Goal: Task Accomplishment & Management: Complete application form

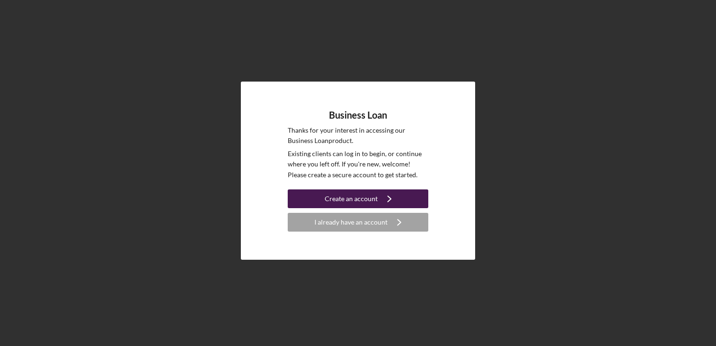
click at [348, 197] on div "Create an account" at bounding box center [351, 198] width 53 height 19
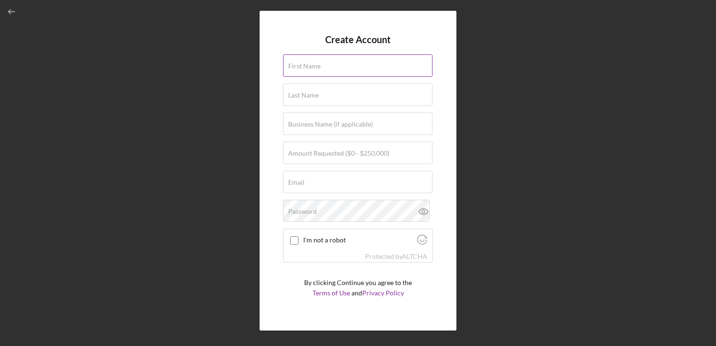
click at [314, 74] on input "First Name" at bounding box center [358, 65] width 150 height 22
type input "[PERSON_NAME]"
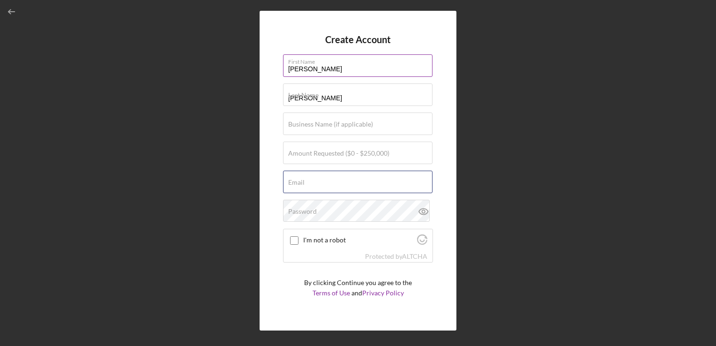
type input "[EMAIL_ADDRESS][DOMAIN_NAME]"
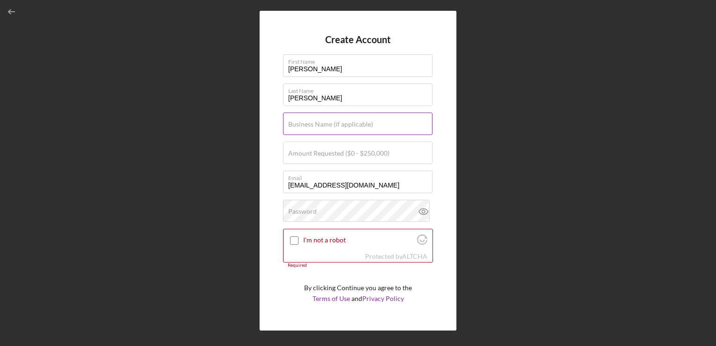
click at [319, 120] on label "Business Name (if applicable)" at bounding box center [330, 123] width 85 height 7
click at [319, 120] on input "Business Name (if applicable)" at bounding box center [358, 123] width 150 height 22
click at [377, 127] on input "Movin On Up Laundry Services DBA Affordable Linens" at bounding box center [358, 123] width 150 height 22
type input "Movin On Up Laundry Services, LLC DBA Affordable Linens"
click at [408, 150] on div "Amount Requested ($0 - $250,000)" at bounding box center [358, 153] width 150 height 23
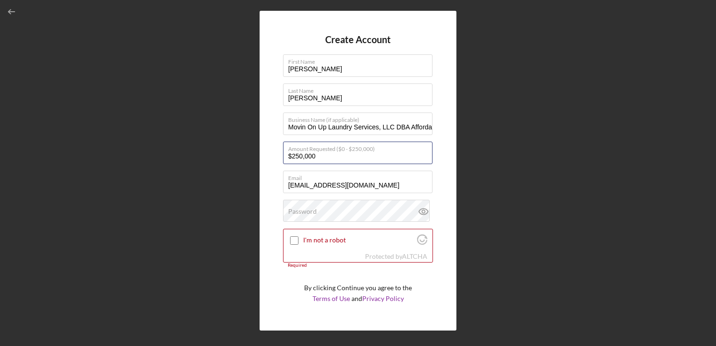
type input "$250,000"
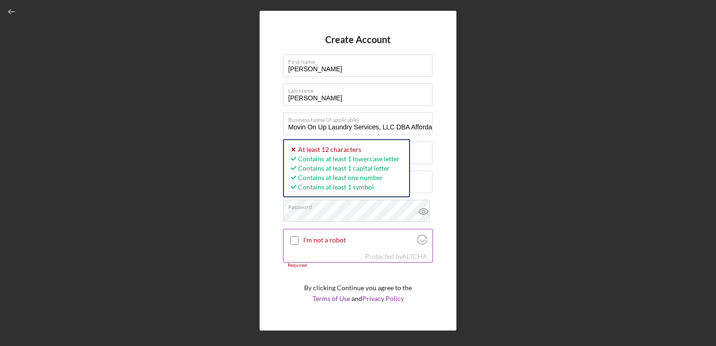
click at [292, 241] on input "I'm not a robot" at bounding box center [294, 240] width 8 height 8
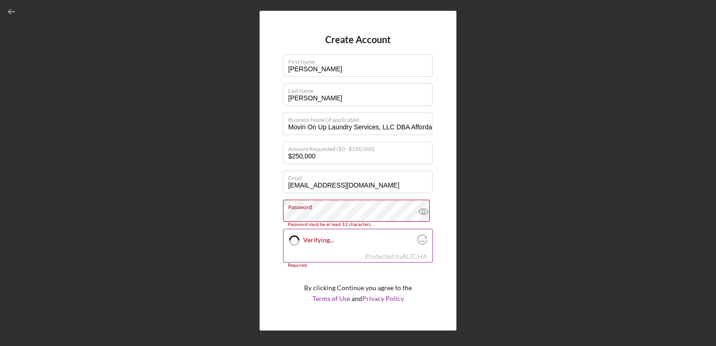
checkbox input "true"
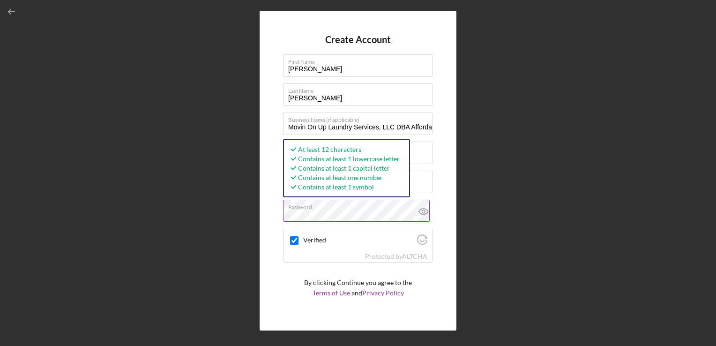
scroll to position [19, 0]
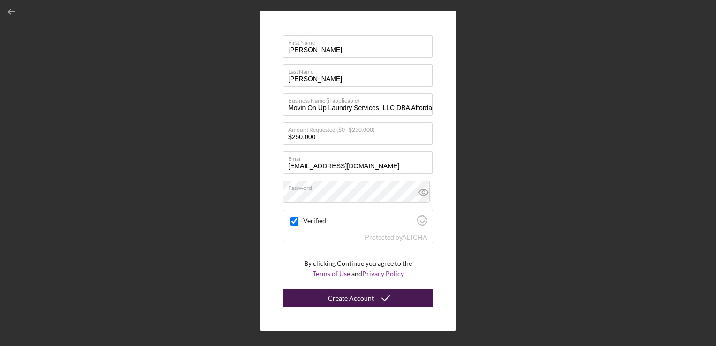
click at [341, 301] on div "Create Account" at bounding box center [351, 298] width 46 height 19
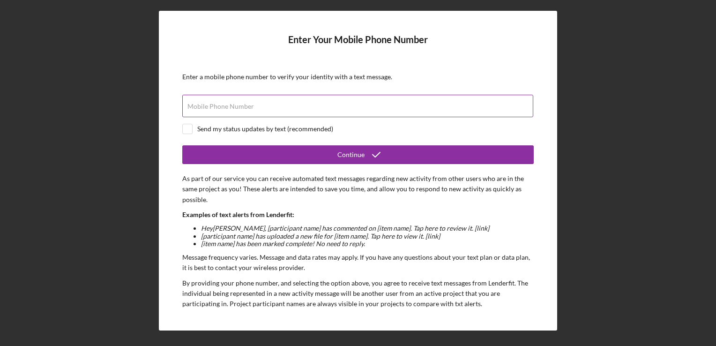
click at [201, 108] on label "Mobile Phone Number" at bounding box center [220, 106] width 67 height 7
click at [201, 108] on input "Mobile Phone Number" at bounding box center [357, 106] width 351 height 22
type input "[PHONE_NUMBER]"
click at [184, 127] on input "checkbox" at bounding box center [187, 128] width 9 height 9
checkbox input "true"
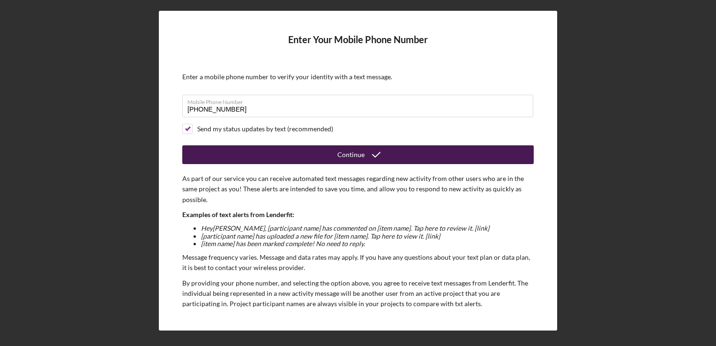
click at [248, 155] on button "Continue" at bounding box center [358, 154] width 352 height 19
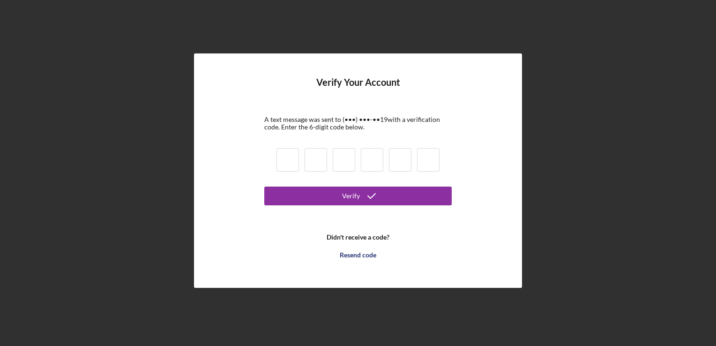
click at [286, 155] on input at bounding box center [288, 159] width 22 height 23
type input "7"
type input "3"
type input "7"
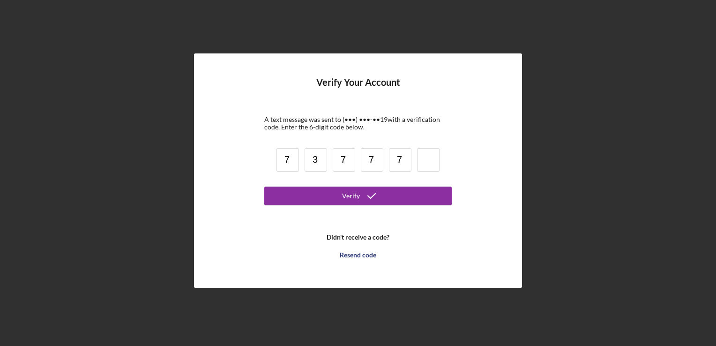
type input "7"
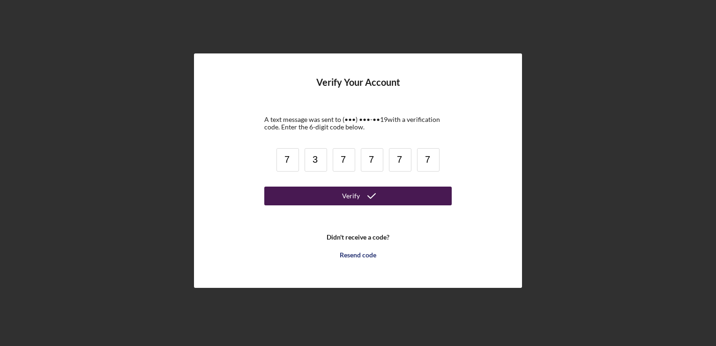
type input "7"
click at [338, 200] on button "Verify" at bounding box center [357, 196] width 187 height 19
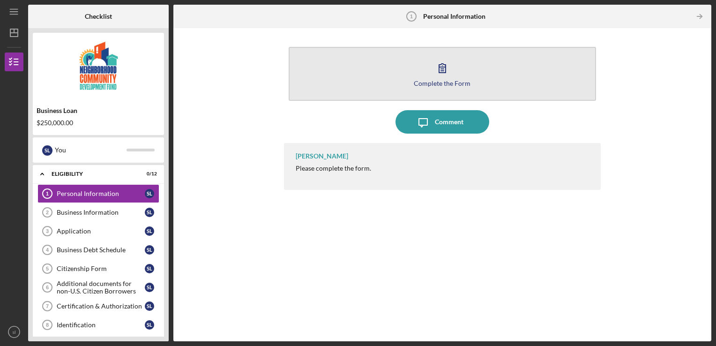
click at [407, 76] on button "Complete the Form Form" at bounding box center [443, 74] width 308 height 54
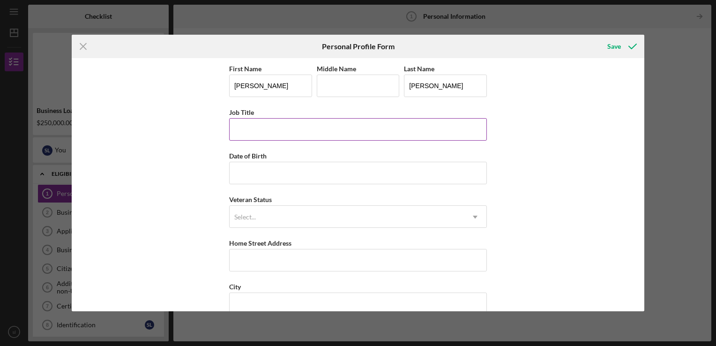
click at [278, 129] on input "Job Title" at bounding box center [358, 129] width 258 height 22
type input "owner"
click at [278, 172] on input "Date of Birth" at bounding box center [358, 173] width 258 height 22
type input "[DATE]"
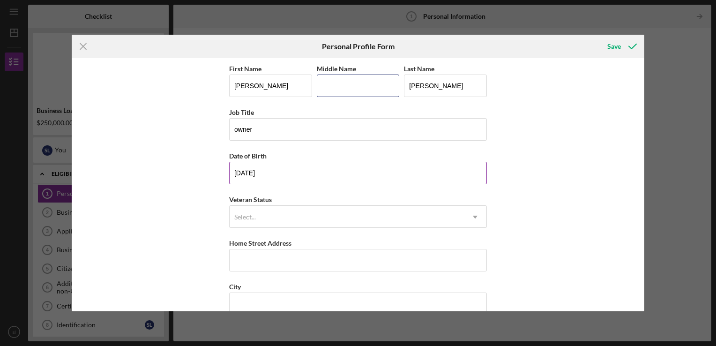
type input "[PERSON_NAME]"
type input "[STREET_ADDRESS], Merit Medical"
type input "Pittsburgh Pa"
type input "15214"
type input "PA"
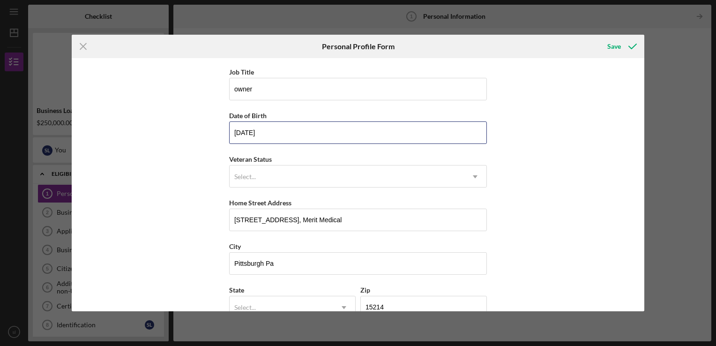
scroll to position [41, 0]
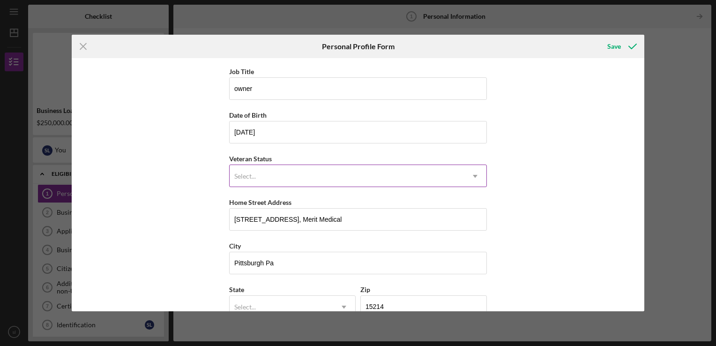
click at [476, 177] on icon "Icon/Dropdown Arrow" at bounding box center [475, 176] width 22 height 22
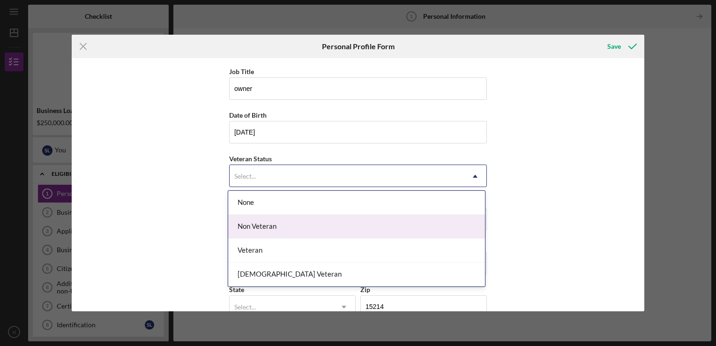
click at [414, 225] on div "Non Veteran" at bounding box center [356, 227] width 257 height 24
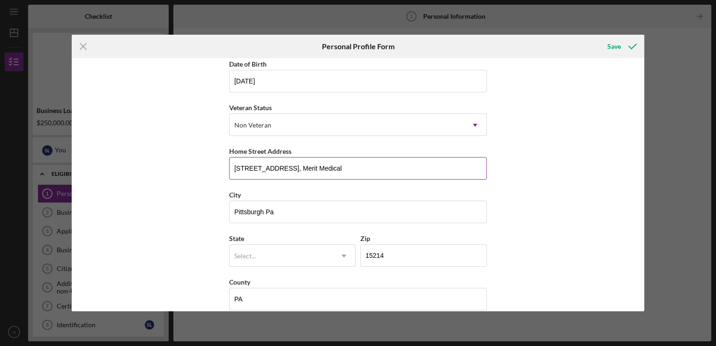
scroll to position [103, 0]
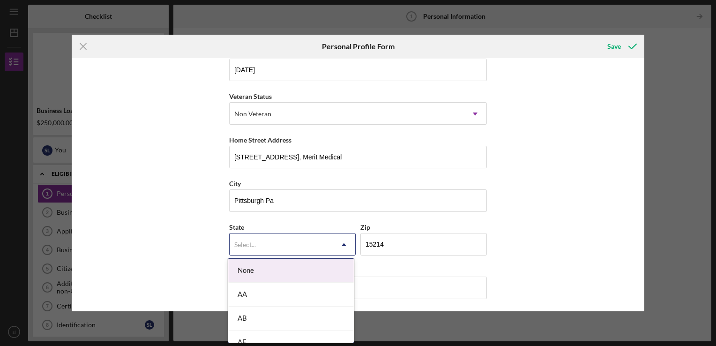
click at [248, 243] on div "Select..." at bounding box center [245, 244] width 22 height 7
type input "pa"
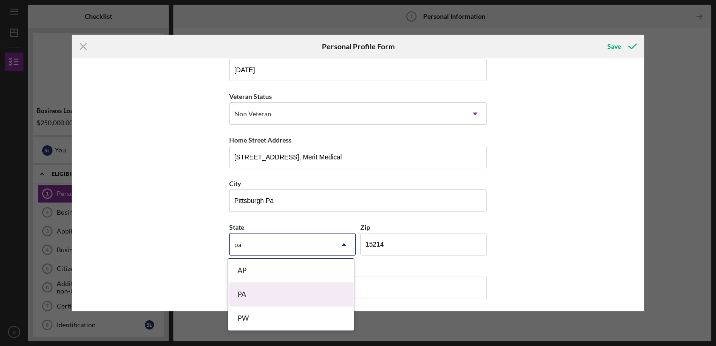
click at [287, 294] on div "PA" at bounding box center [291, 295] width 126 height 24
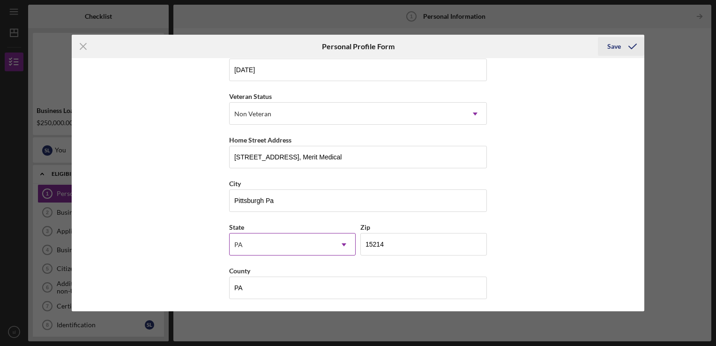
click at [609, 46] on div "Save" at bounding box center [614, 46] width 14 height 19
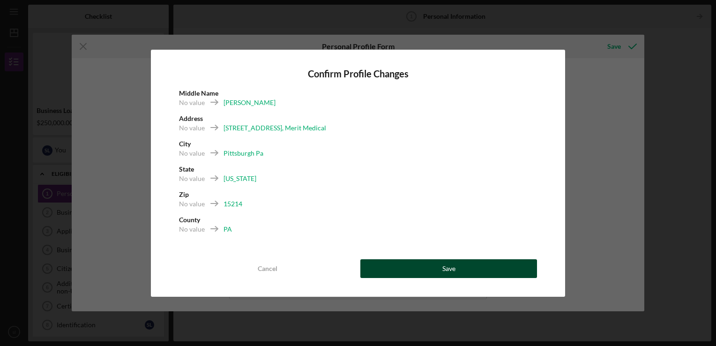
click at [424, 267] on button "Save" at bounding box center [448, 268] width 177 height 19
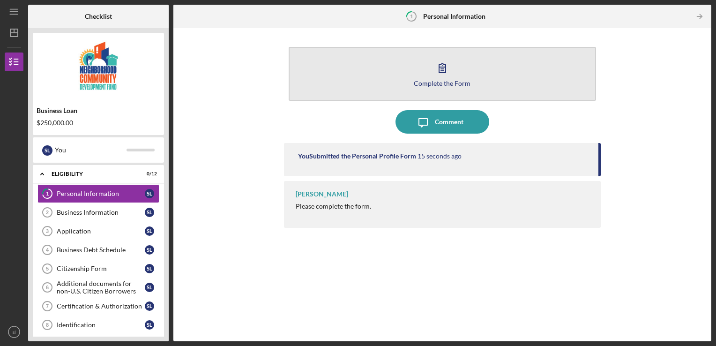
click at [448, 65] on icon "button" at bounding box center [442, 67] width 23 height 23
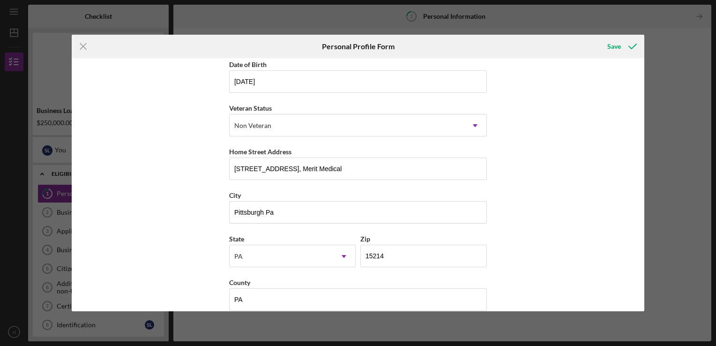
scroll to position [103, 0]
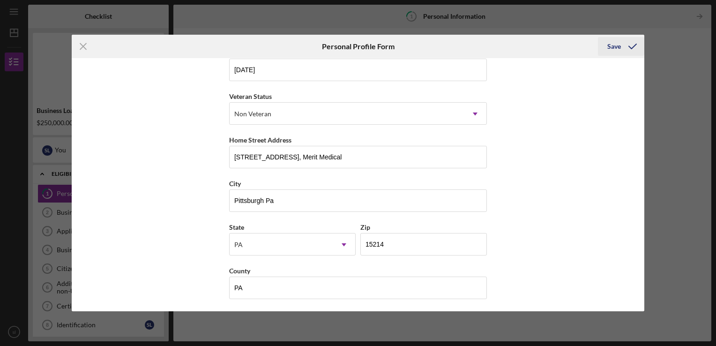
click at [619, 48] on div "Save" at bounding box center [614, 46] width 14 height 19
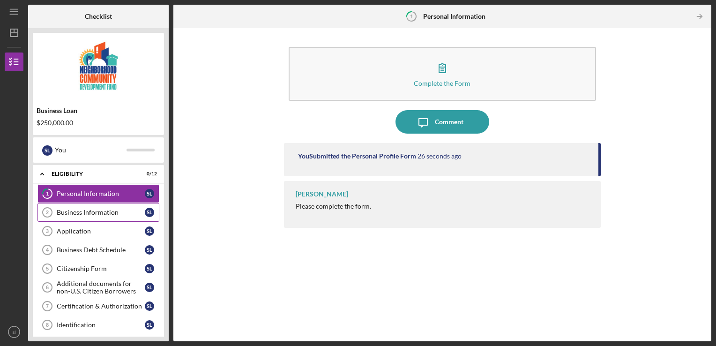
click at [78, 209] on div "Business Information" at bounding box center [101, 212] width 88 height 7
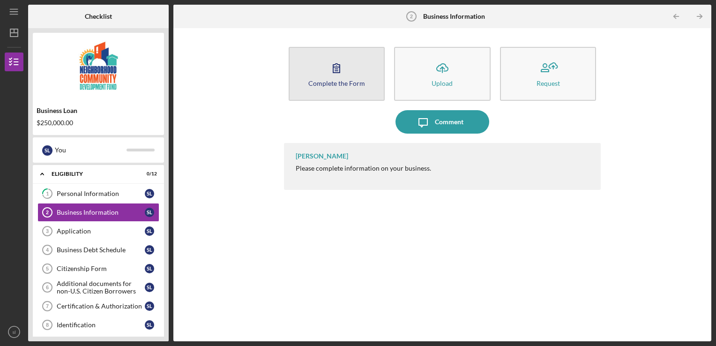
click at [325, 87] on button "Complete the Form Form" at bounding box center [337, 74] width 97 height 54
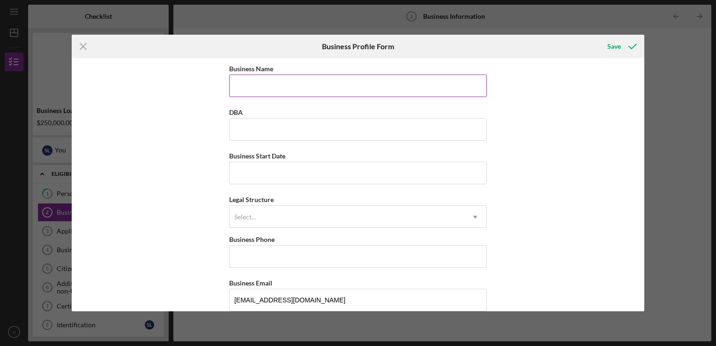
click at [325, 87] on input "Business Name" at bounding box center [358, 86] width 258 height 22
type input "Movin On Up Laundry Services, LLC"
click at [232, 132] on input "DBA" at bounding box center [358, 129] width 258 height 22
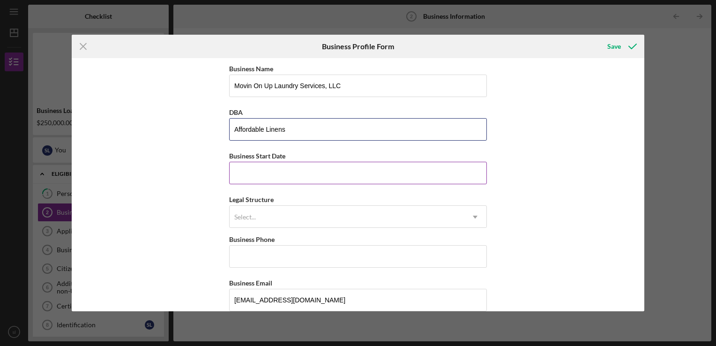
type input "Affordable Linens"
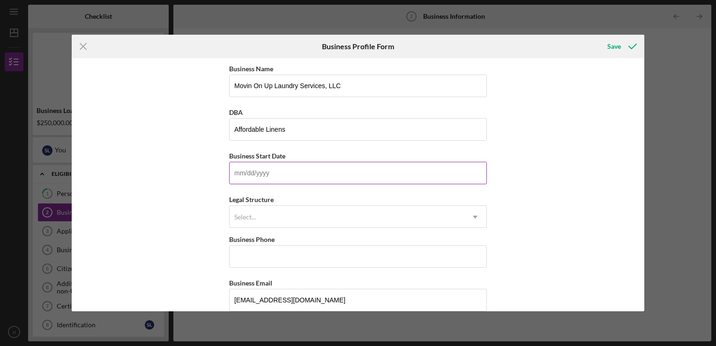
click at [243, 170] on input "Business Start Date" at bounding box center [358, 173] width 258 height 22
type input "[DATE]"
click at [253, 216] on div "Select..." at bounding box center [245, 216] width 22 height 7
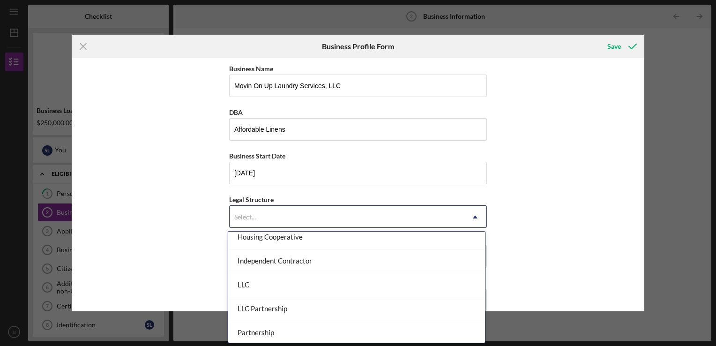
scroll to position [133, 0]
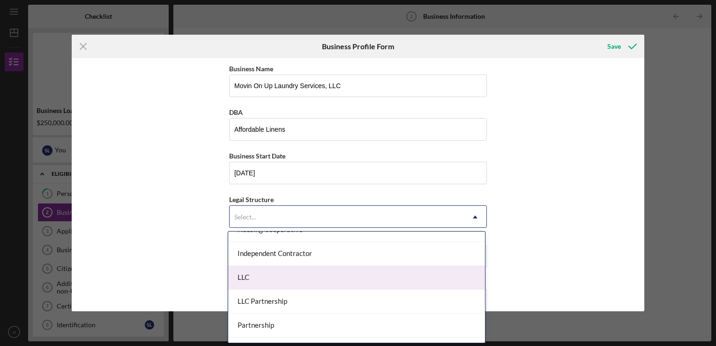
click at [339, 274] on div "LLC" at bounding box center [356, 278] width 257 height 24
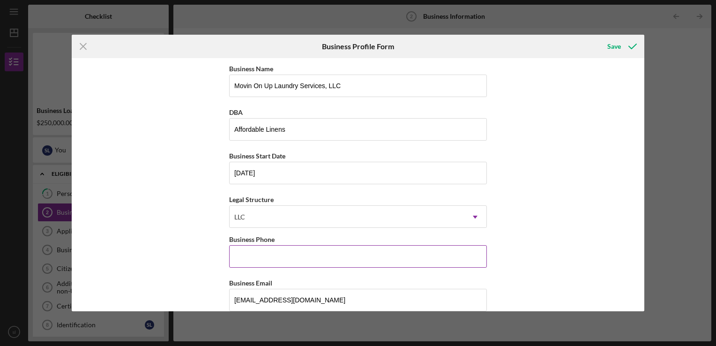
click at [294, 254] on input "Business Phone" at bounding box center [358, 256] width 258 height 22
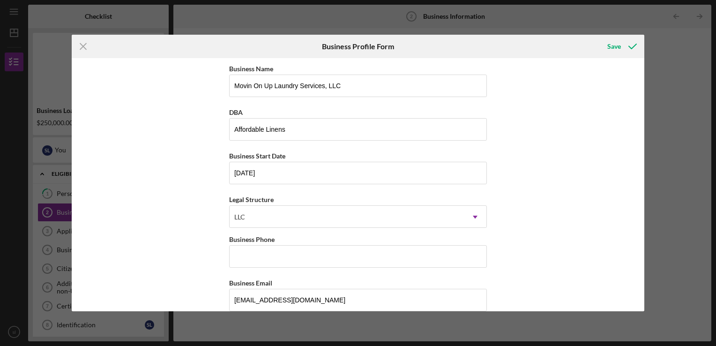
click at [176, 253] on div "Business Name Movin On Up Laundry Services, LLC DBA Affordable Linens Business …" at bounding box center [358, 184] width 573 height 253
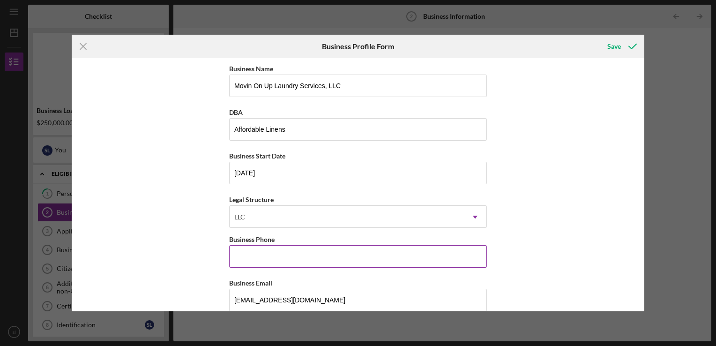
click at [244, 257] on input "Business Phone" at bounding box center [358, 256] width 258 height 22
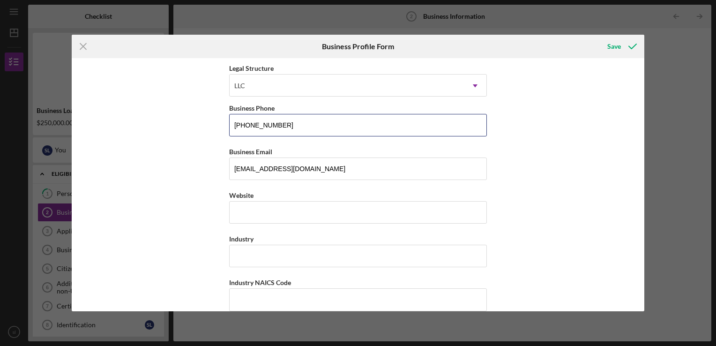
scroll to position [133, 0]
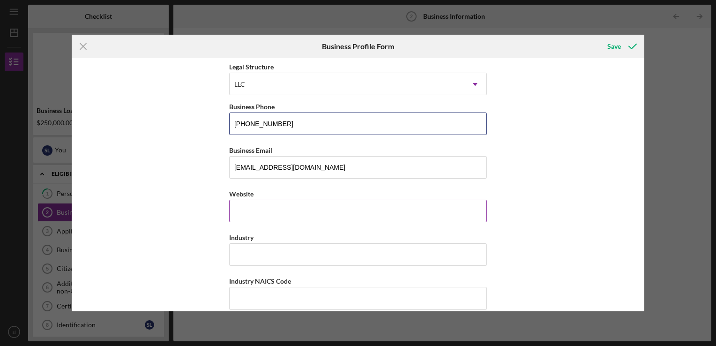
type input "[PHONE_NUMBER]"
click at [256, 213] on input "Website" at bounding box center [358, 211] width 258 height 22
type input "[DOMAIN_NAME]"
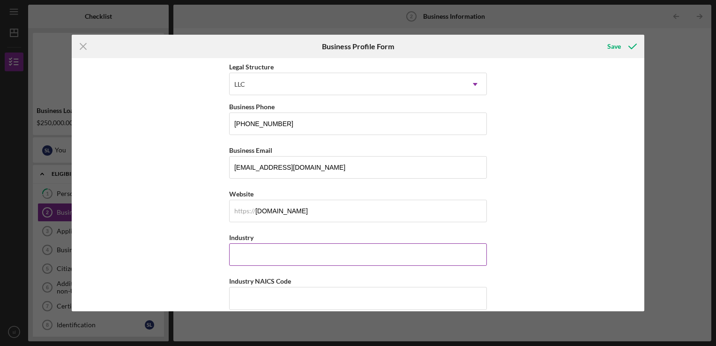
click at [260, 250] on input "Industry" at bounding box center [358, 254] width 258 height 22
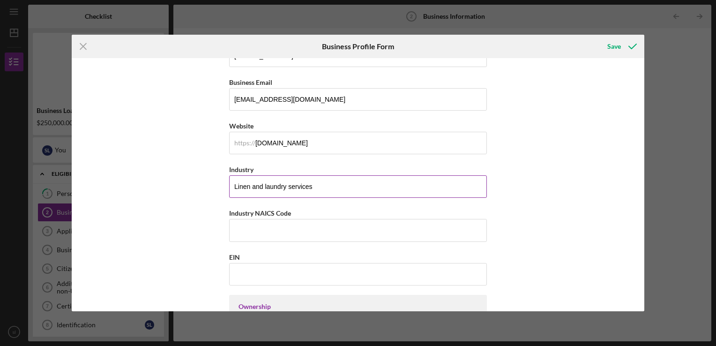
scroll to position [202, 0]
type input "Linen and laundry services"
click at [249, 227] on input "Industry NAICS Code" at bounding box center [358, 228] width 258 height 22
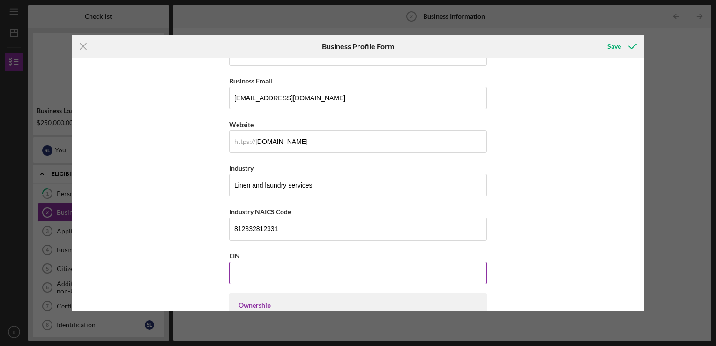
click at [258, 279] on input "EIN" at bounding box center [358, 273] width 258 height 22
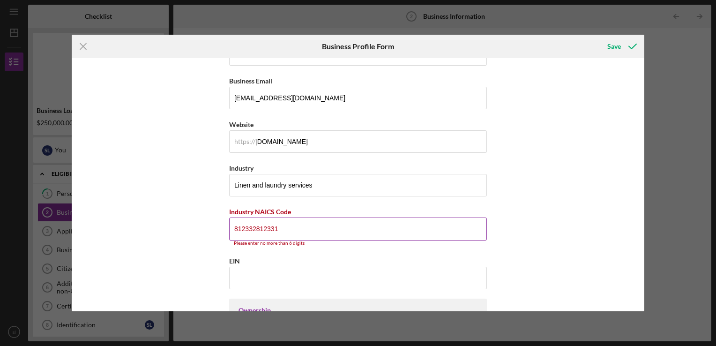
click at [257, 232] on input "812332812331" at bounding box center [358, 228] width 258 height 22
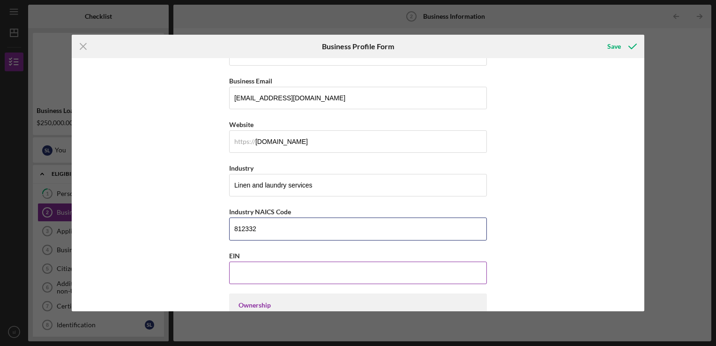
type input "812332"
click at [259, 275] on input "EIN" at bounding box center [358, 273] width 258 height 22
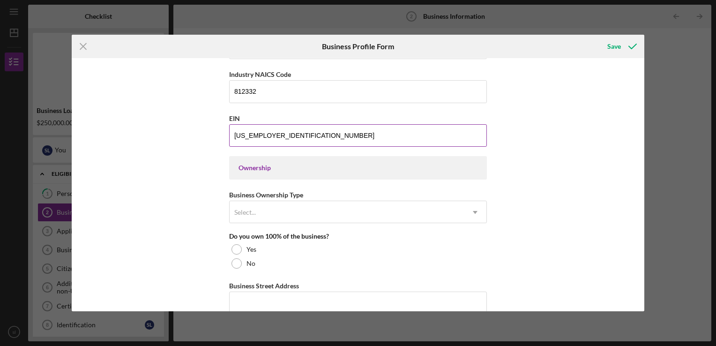
scroll to position [348, 0]
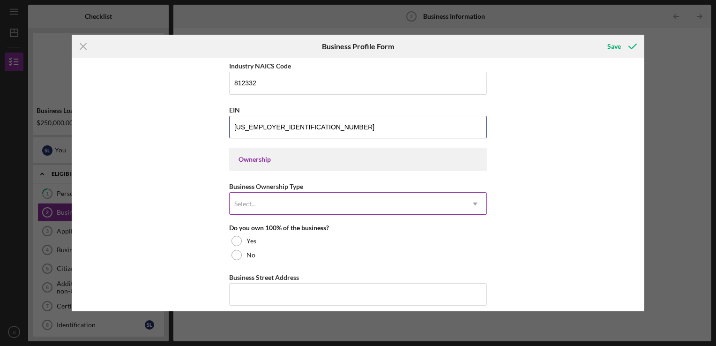
type input "[US_EMPLOYER_IDENTIFICATION_NUMBER]"
click at [476, 200] on icon "Icon/Dropdown Arrow" at bounding box center [475, 204] width 22 height 22
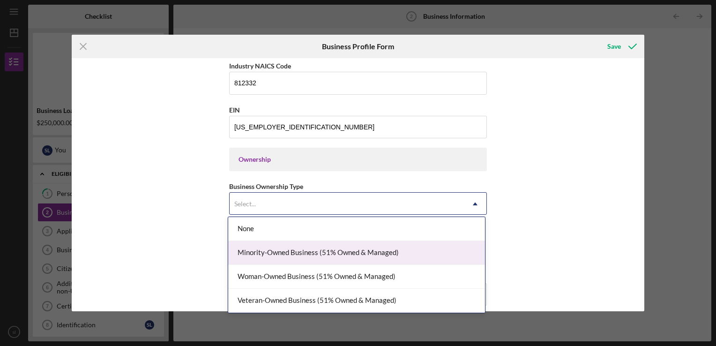
click at [391, 253] on div "Minority-Owned Business (51% Owned & Managed)" at bounding box center [356, 253] width 257 height 24
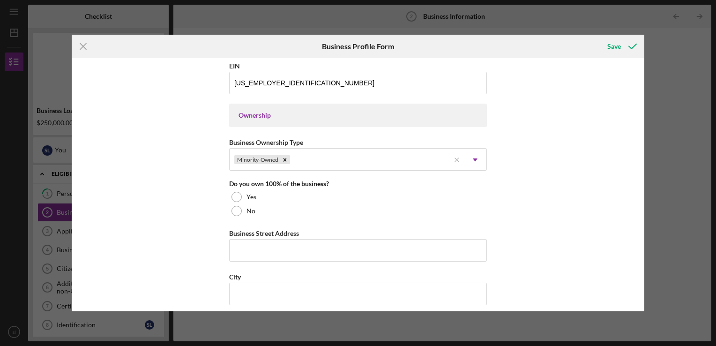
scroll to position [393, 0]
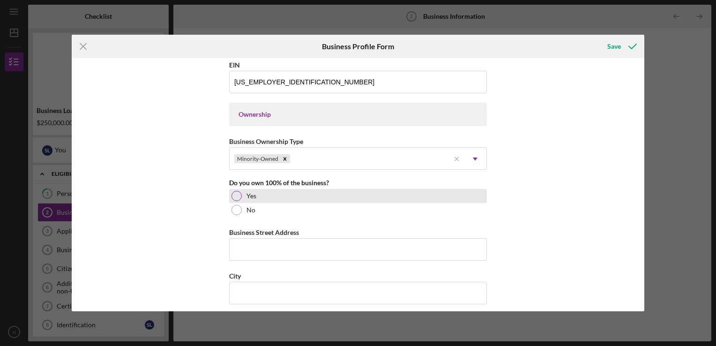
click at [236, 194] on div at bounding box center [237, 196] width 10 height 10
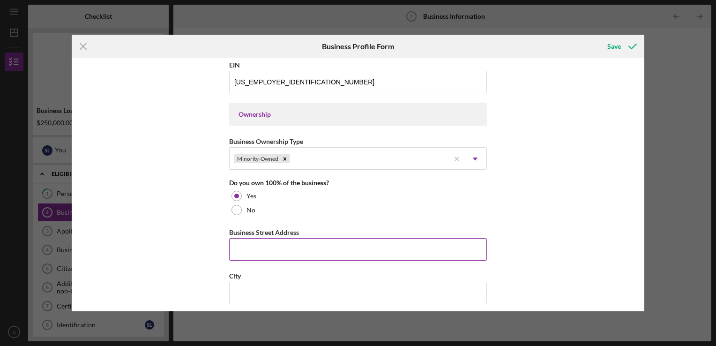
click at [254, 253] on input "Business Street Address" at bounding box center [358, 249] width 258 height 22
type input "[STREET_ADDRESS] PGH PA"
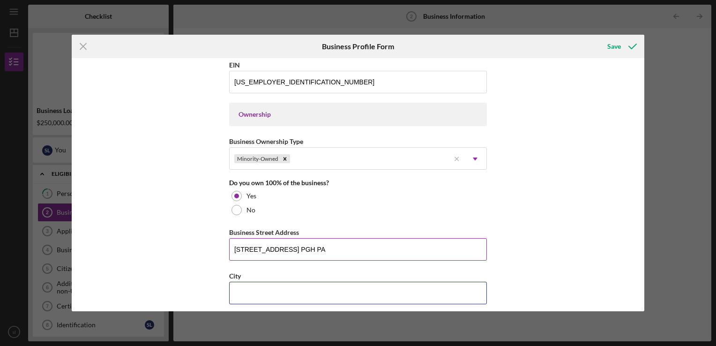
type input "Pittsburgh Pa"
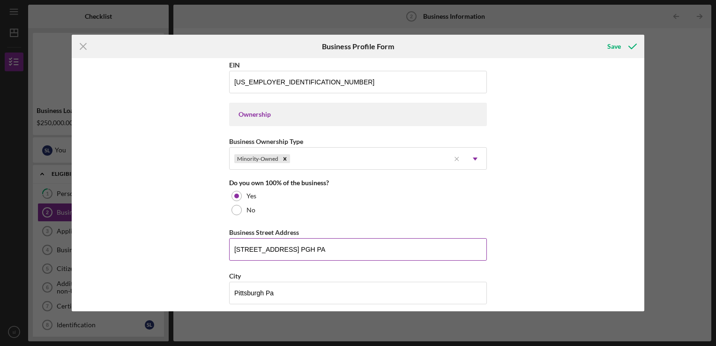
type input "15214"
type input "PA"
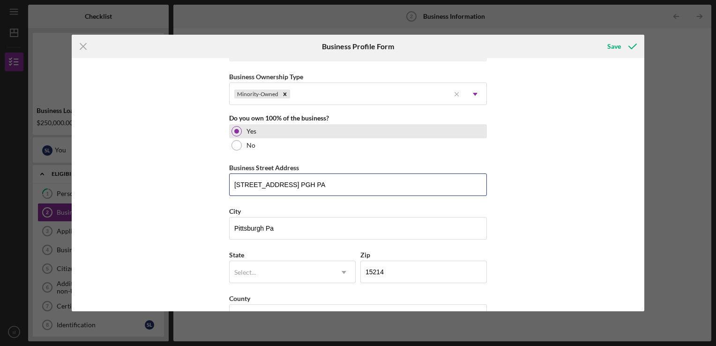
scroll to position [460, 0]
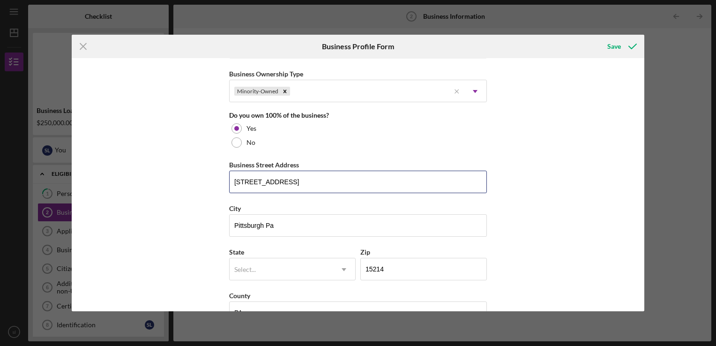
type input "[STREET_ADDRESS]"
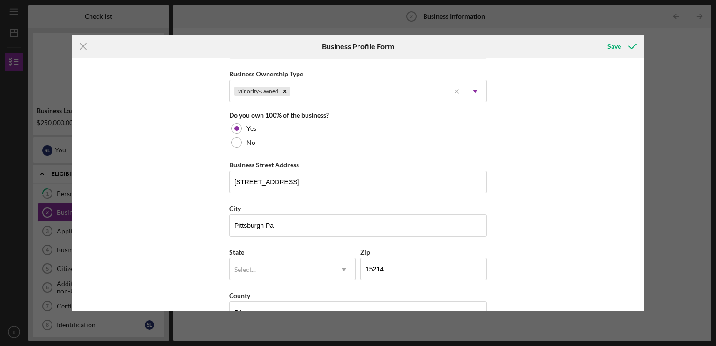
click at [561, 151] on div "Business Name Movin On Up Laundry Services, LLC DBA Affordable Linens Business …" at bounding box center [358, 184] width 573 height 253
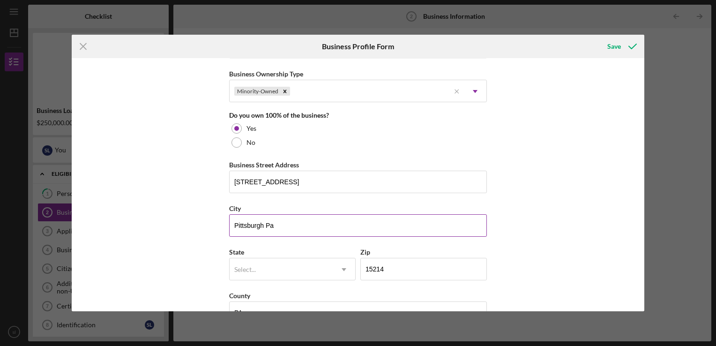
click at [297, 224] on input "Pittsburgh Pa" at bounding box center [358, 225] width 258 height 22
type input "[GEOGRAPHIC_DATA]"
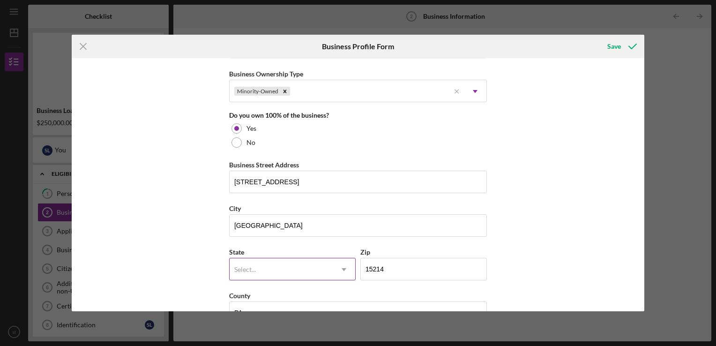
click at [235, 267] on div "Select..." at bounding box center [245, 269] width 22 height 7
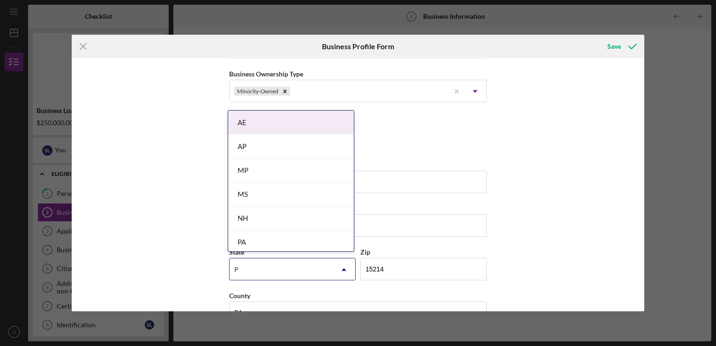
type input "Pa"
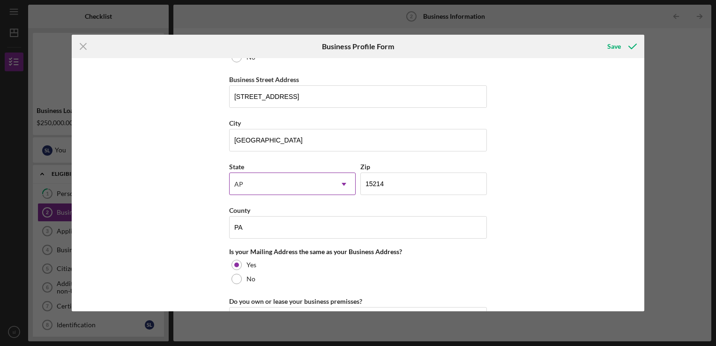
scroll to position [548, 0]
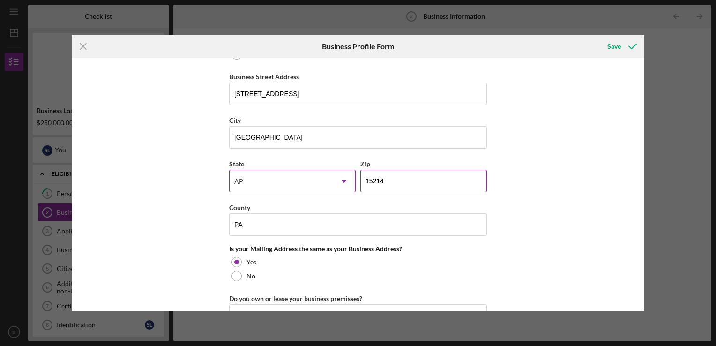
click at [387, 177] on input "15214" at bounding box center [423, 181] width 127 height 22
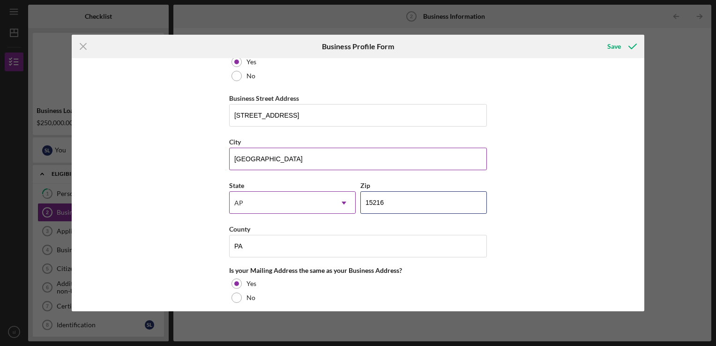
scroll to position [526, 0]
type input "15216"
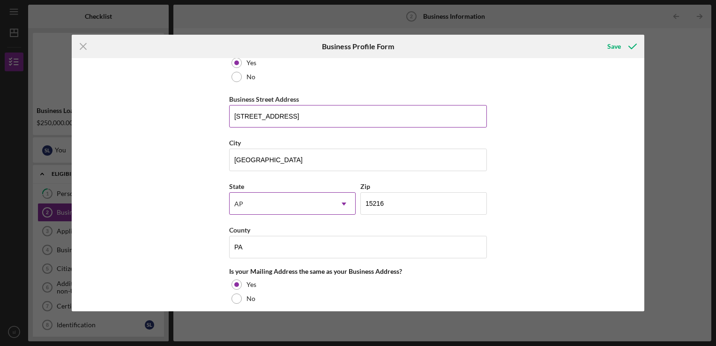
click at [324, 115] on input "[STREET_ADDRESS]" at bounding box center [358, 116] width 258 height 22
type input "1"
type input "[STREET_ADDRESS]"
click at [395, 201] on input "15216" at bounding box center [423, 203] width 127 height 22
drag, startPoint x: 395, startPoint y: 201, endPoint x: 404, endPoint y: 242, distance: 41.7
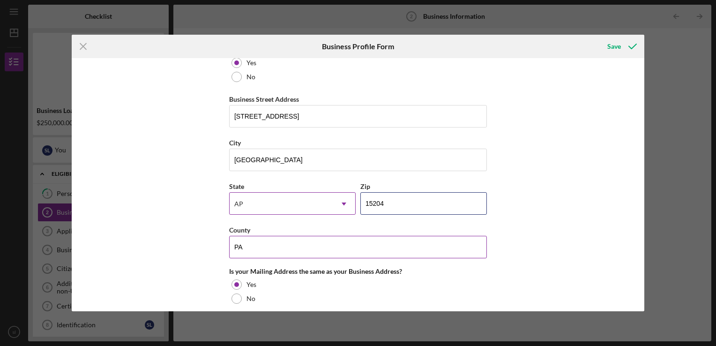
click at [404, 242] on div "Business Name Movin On Up Laundry Services, LLC DBA Affordable Linens Business …" at bounding box center [358, 11] width 258 height 949
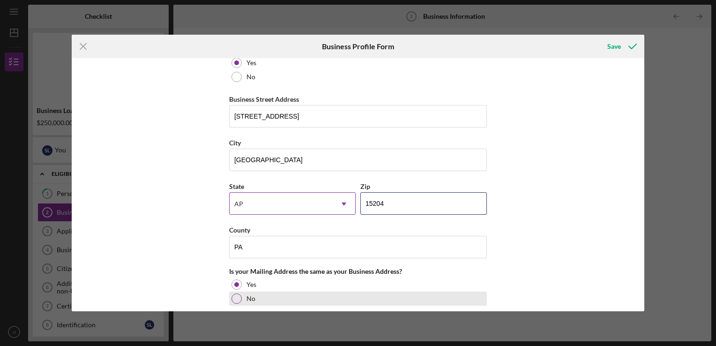
type input "15204"
click at [234, 297] on div at bounding box center [237, 298] width 10 height 10
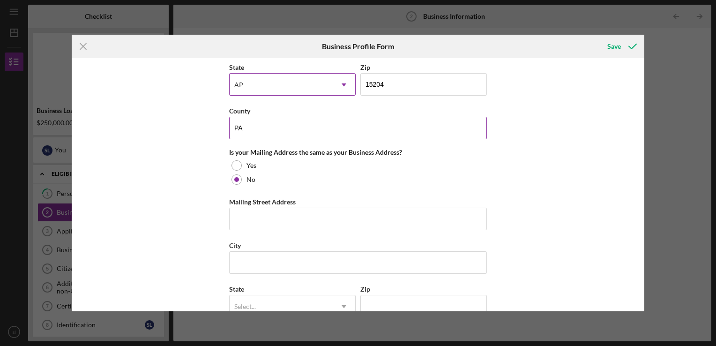
scroll to position [677, 0]
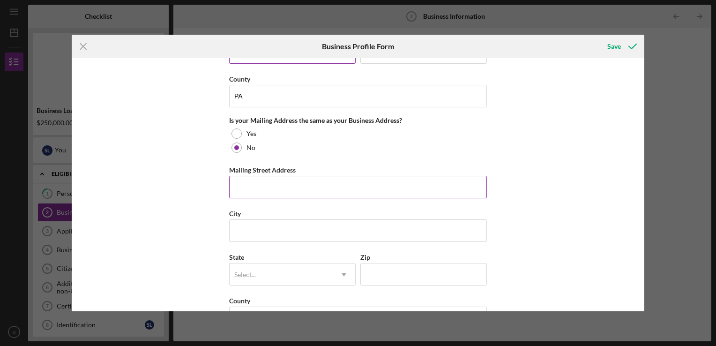
click at [283, 181] on input "Mailing Street Address" at bounding box center [358, 187] width 258 height 22
type input "[STREET_ADDRESS] PGH PA"
type input "Pittsburgh Pa"
type input "15214"
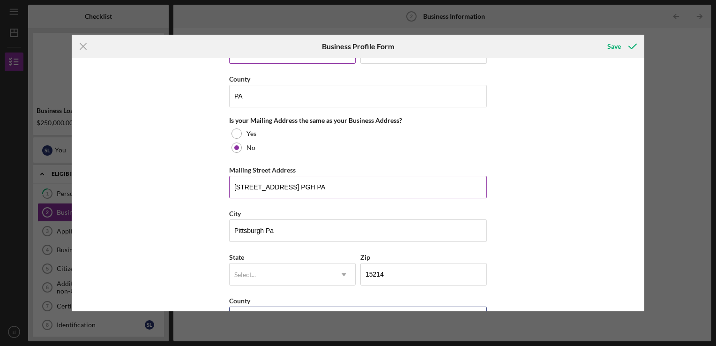
type input "PA"
type input "[STREET_ADDRESS]"
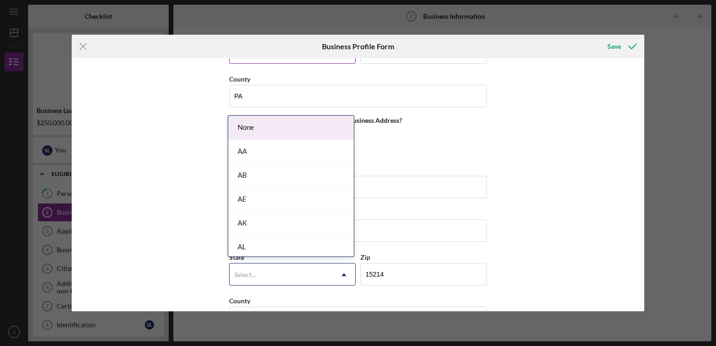
click at [277, 271] on div "Select..." at bounding box center [281, 275] width 103 height 22
type input "p"
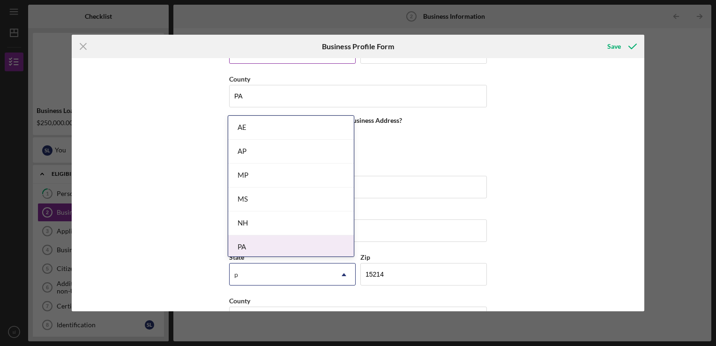
click at [269, 248] on div "PA" at bounding box center [291, 247] width 126 height 24
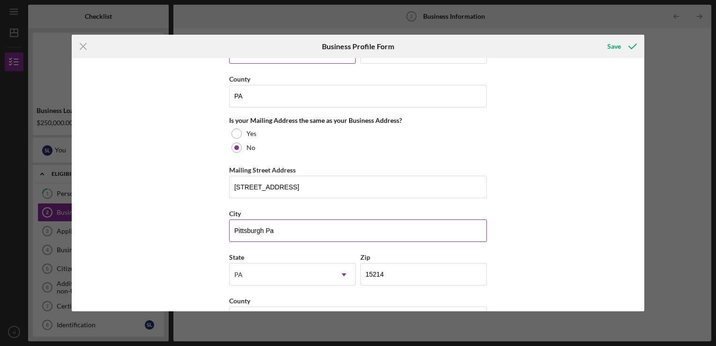
click at [282, 232] on input "Pittsburgh Pa" at bounding box center [358, 230] width 258 height 22
type input "[GEOGRAPHIC_DATA]"
click at [433, 268] on input "15214" at bounding box center [423, 274] width 127 height 22
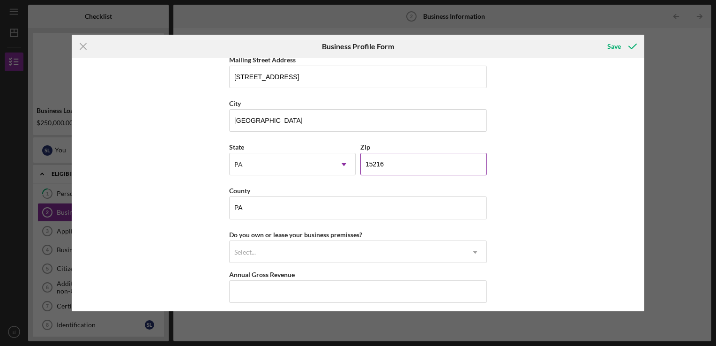
scroll to position [787, 0]
type input "15216"
click at [272, 203] on input "PA" at bounding box center [358, 207] width 258 height 22
type input "P"
type input "Allegheny"
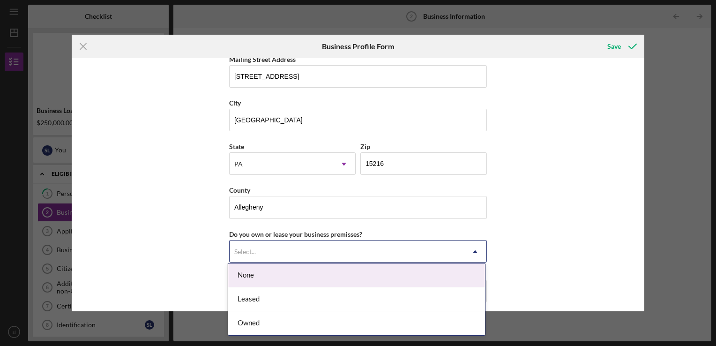
click at [278, 254] on div "Select..." at bounding box center [347, 252] width 234 height 22
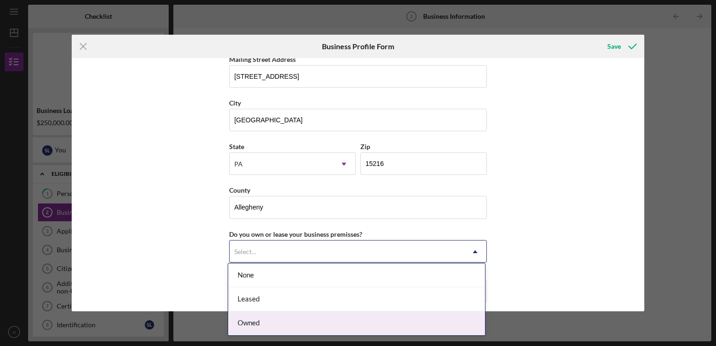
click at [270, 329] on div "Owned" at bounding box center [356, 323] width 257 height 24
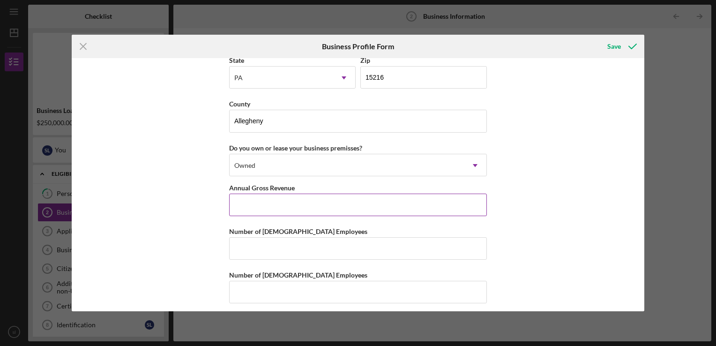
scroll to position [876, 0]
click at [274, 199] on input "Annual Gross Revenue" at bounding box center [358, 203] width 258 height 22
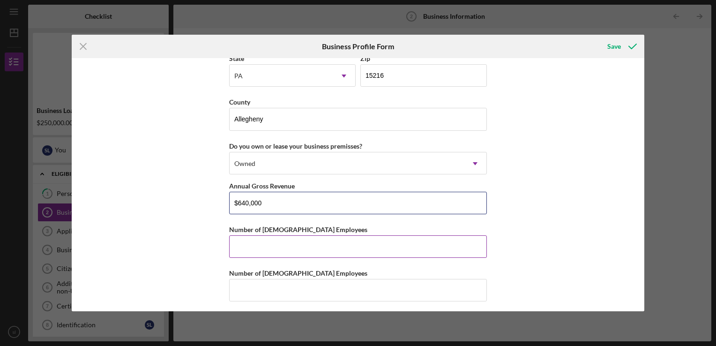
type input "$640,000"
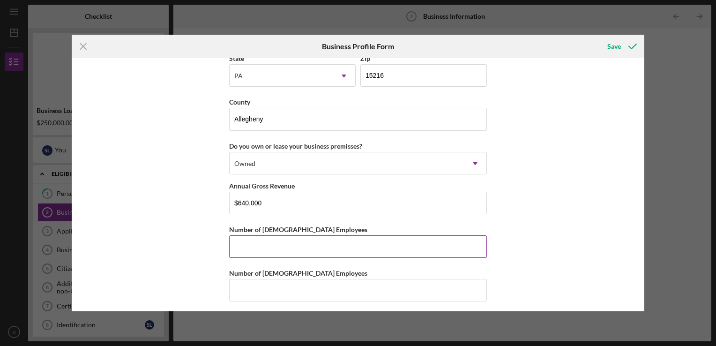
click at [247, 246] on input "Number of [DEMOGRAPHIC_DATA] Employees" at bounding box center [358, 246] width 258 height 22
type input "1"
click at [251, 287] on input "Number of [DEMOGRAPHIC_DATA] Employees" at bounding box center [358, 290] width 258 height 22
type input "3"
click at [611, 46] on div "Save" at bounding box center [614, 46] width 14 height 19
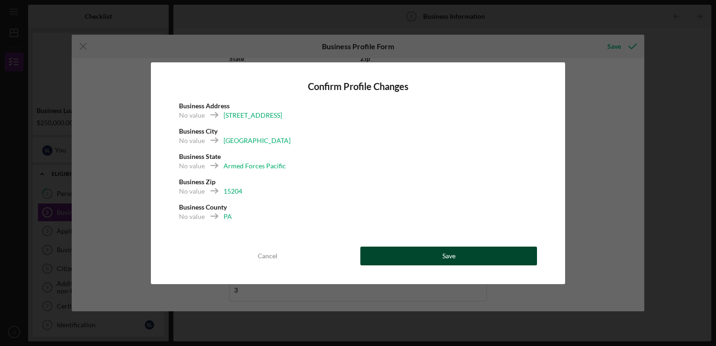
click at [403, 251] on button "Save" at bounding box center [448, 256] width 177 height 19
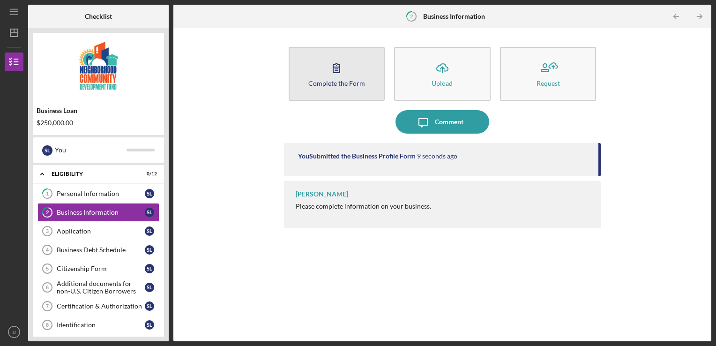
click at [337, 77] on icon "button" at bounding box center [336, 67] width 23 height 23
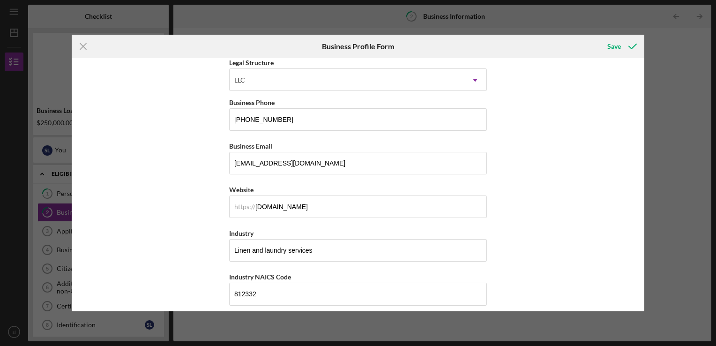
scroll to position [137, 0]
click at [275, 207] on input "[DOMAIN_NAME]" at bounding box center [358, 206] width 258 height 22
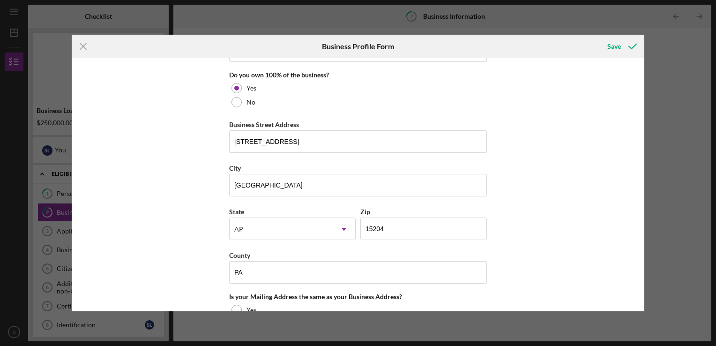
scroll to position [502, 0]
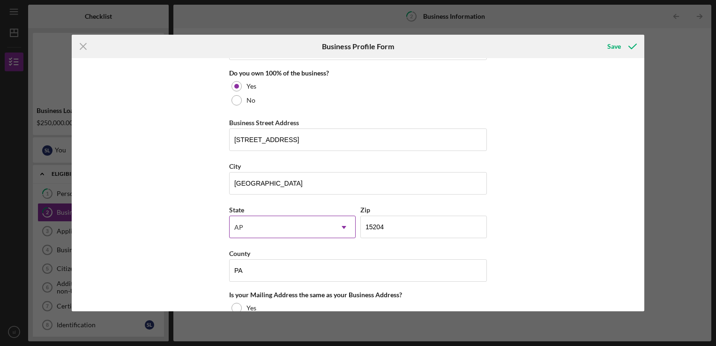
type input "[DOMAIN_NAME]"
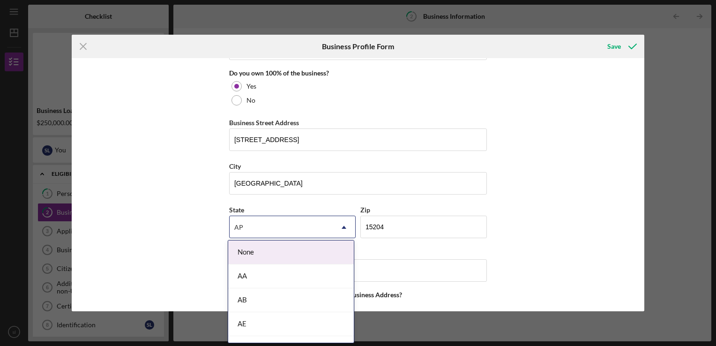
click at [289, 233] on div "AP" at bounding box center [281, 228] width 103 height 22
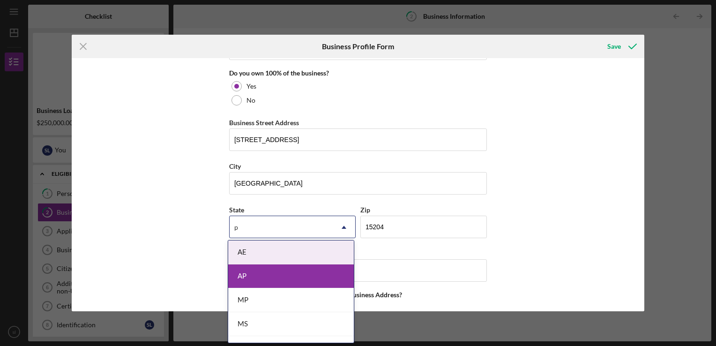
type input "pa"
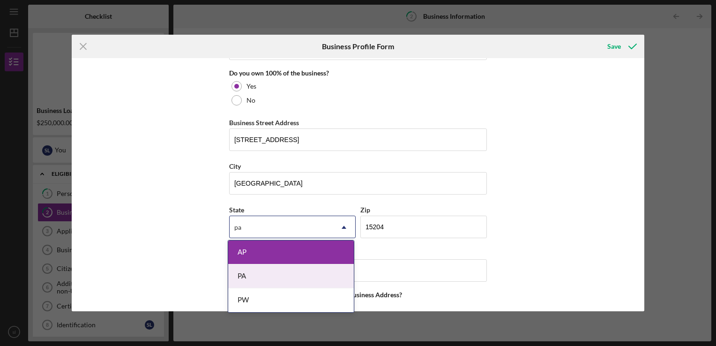
click at [276, 278] on div "PA" at bounding box center [291, 276] width 126 height 24
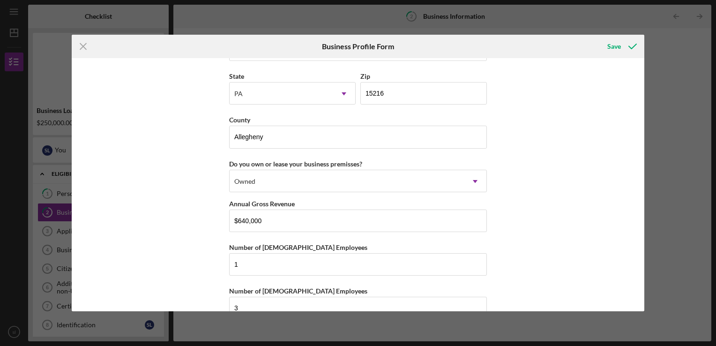
scroll to position [876, 0]
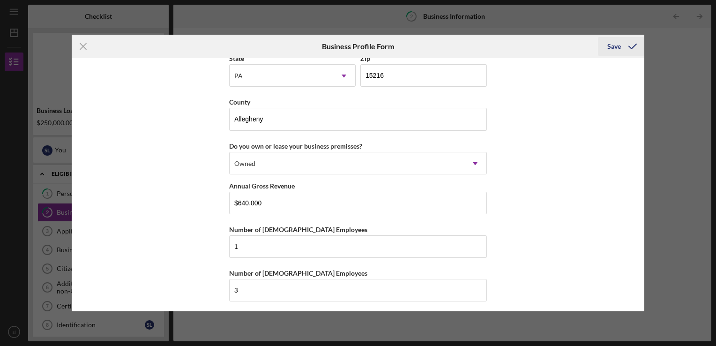
click at [610, 43] on div "Save" at bounding box center [614, 46] width 14 height 19
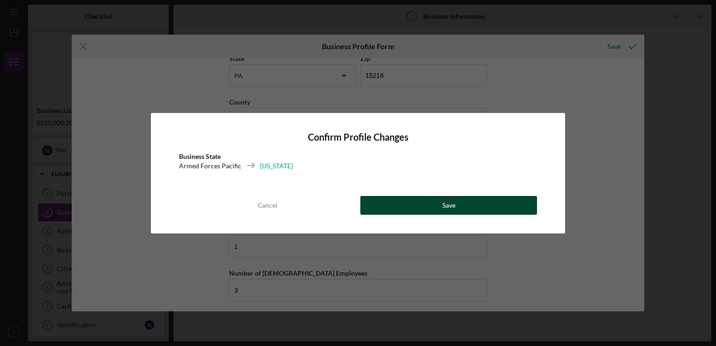
click at [434, 201] on button "Save" at bounding box center [448, 205] width 177 height 19
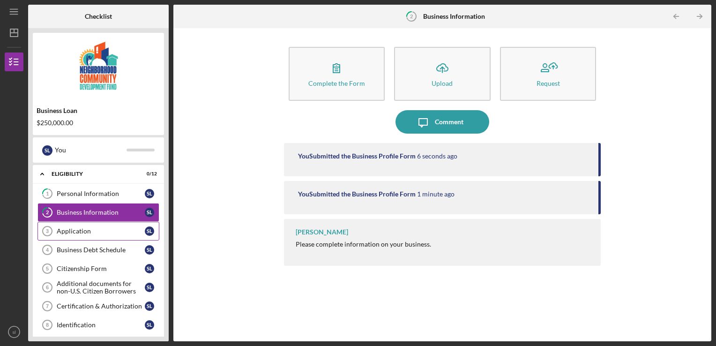
click at [92, 230] on div "Application" at bounding box center [101, 230] width 88 height 7
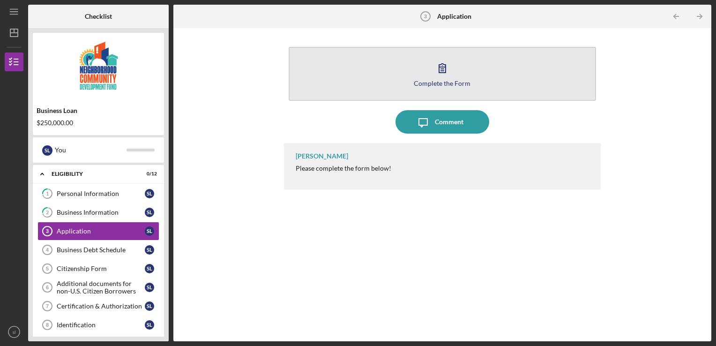
click at [439, 75] on icon "button" at bounding box center [442, 67] width 23 height 23
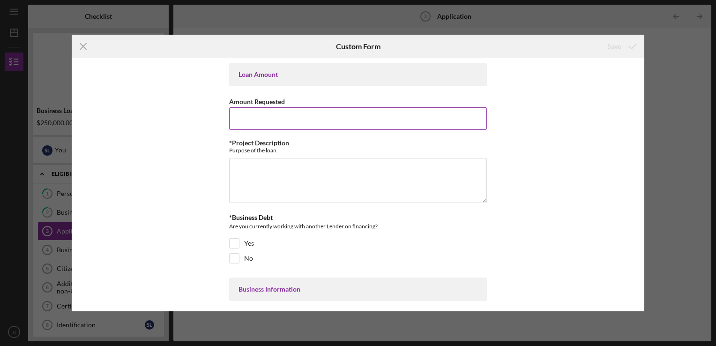
click at [281, 117] on input "Amount Requested" at bounding box center [358, 118] width 258 height 22
type input "$25"
click at [234, 259] on input "No" at bounding box center [234, 258] width 9 height 9
checkbox input "true"
click at [260, 166] on textarea "*Project Description" at bounding box center [358, 180] width 258 height 45
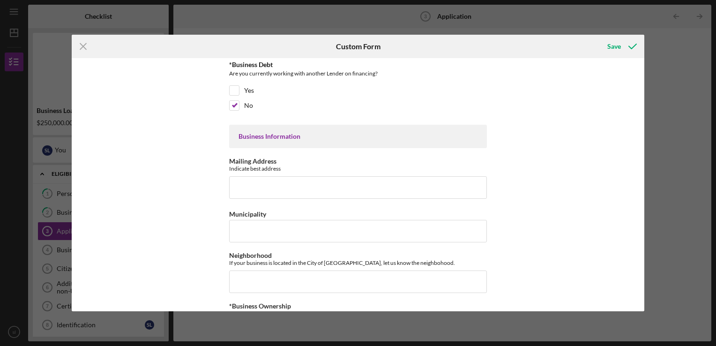
scroll to position [153, 0]
type textarea "Purchase another building and do repairs on that building"
click at [268, 189] on input "Mailing Address" at bounding box center [358, 187] width 258 height 22
type input "[STREET_ADDRESS] PGH PA"
type input "[EMAIL_ADDRESS][DOMAIN_NAME]"
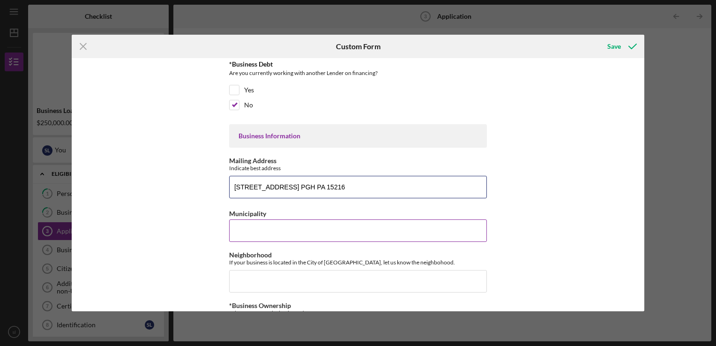
type input "[STREET_ADDRESS] PGH PA 15216"
click at [296, 231] on input "Municipality" at bounding box center [358, 230] width 258 height 22
type input "[GEOGRAPHIC_DATA]"
click at [261, 277] on input "Neighborhood" at bounding box center [358, 281] width 258 height 22
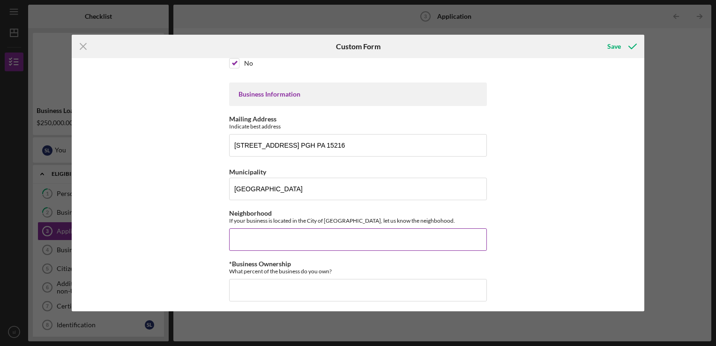
scroll to position [195, 0]
type input "Beechview"
click at [259, 292] on input "*Business Ownership" at bounding box center [358, 290] width 258 height 22
click at [249, 294] on input "*Business Ownership" at bounding box center [358, 290] width 258 height 22
click at [186, 272] on div "Loan Amount Amount Requested $25 *Project Description Purpose of the loan. Purc…" at bounding box center [358, 184] width 573 height 253
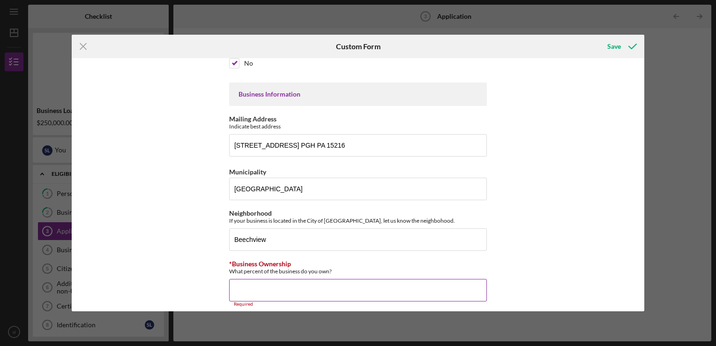
click at [249, 291] on input "*Business Ownership" at bounding box center [358, 290] width 258 height 22
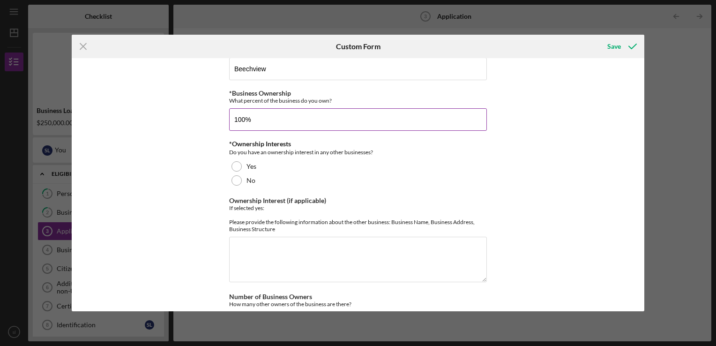
scroll to position [366, 0]
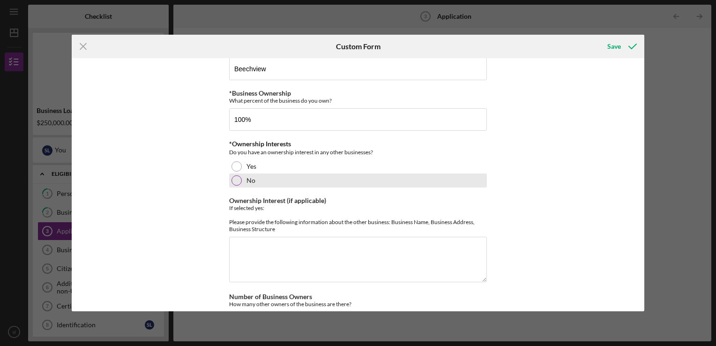
type input "100.00000%"
click at [232, 185] on div "No" at bounding box center [358, 180] width 258 height 14
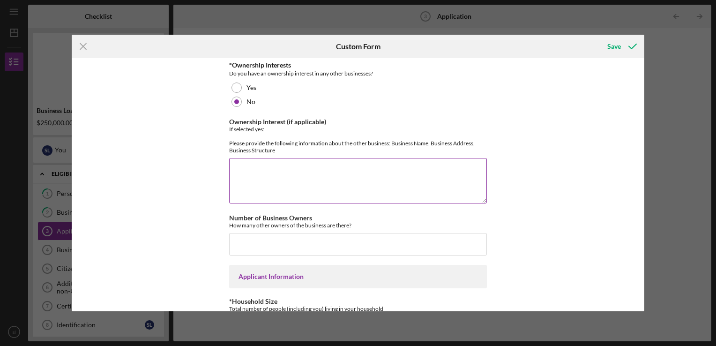
scroll to position [455, 0]
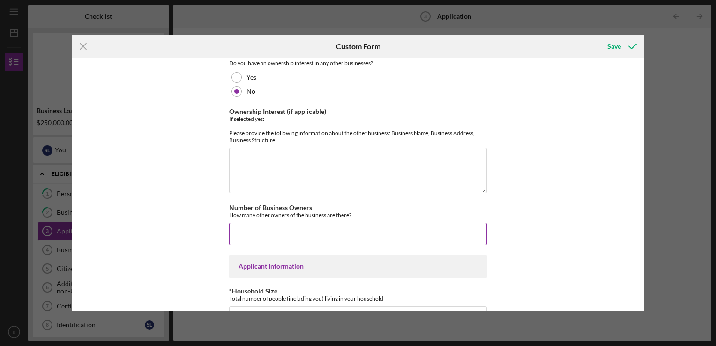
click at [284, 236] on input "Number of Business Owners" at bounding box center [358, 234] width 258 height 22
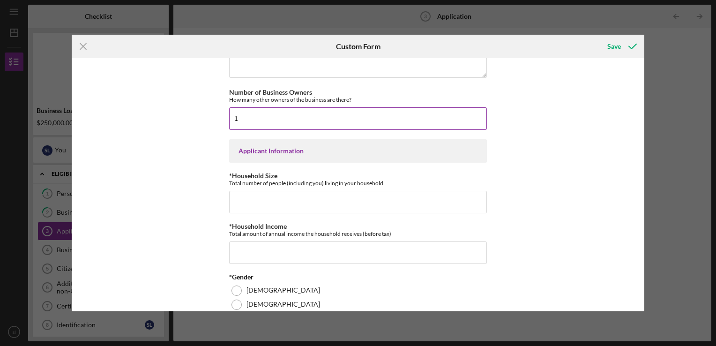
scroll to position [573, 0]
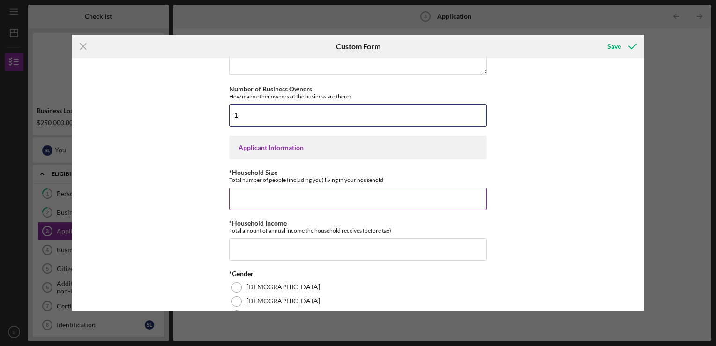
type input "1"
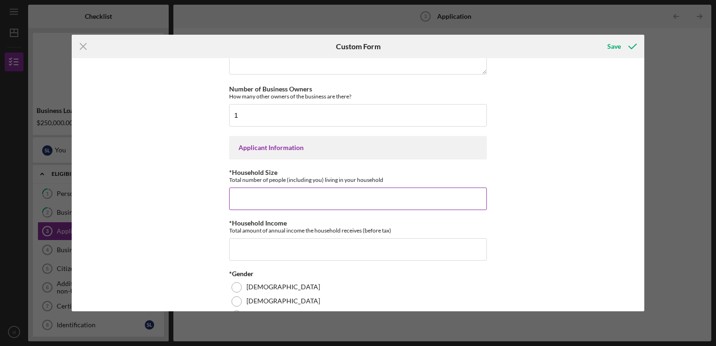
click at [268, 210] on input "*Household Size" at bounding box center [358, 198] width 258 height 22
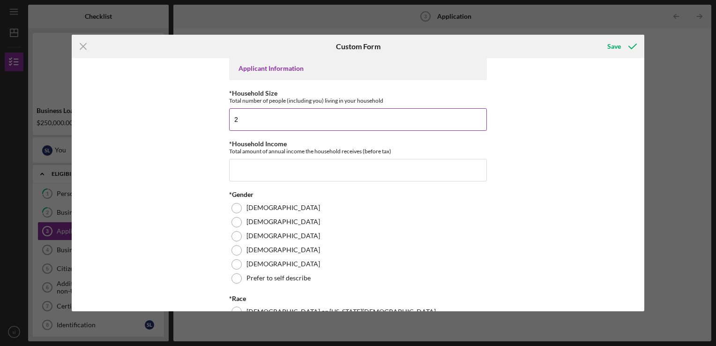
scroll to position [652, 0]
type input "2"
click at [257, 181] on input "*Household Income" at bounding box center [358, 170] width 258 height 22
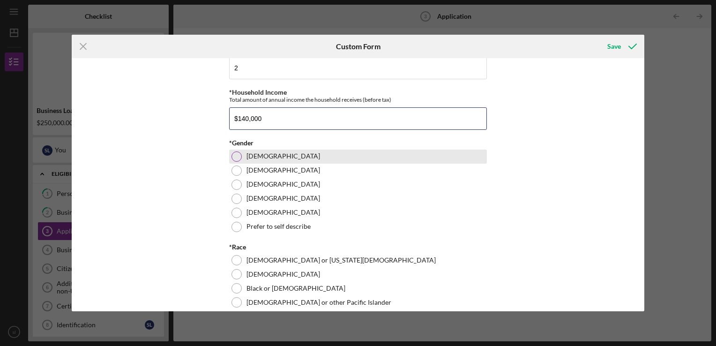
scroll to position [705, 0]
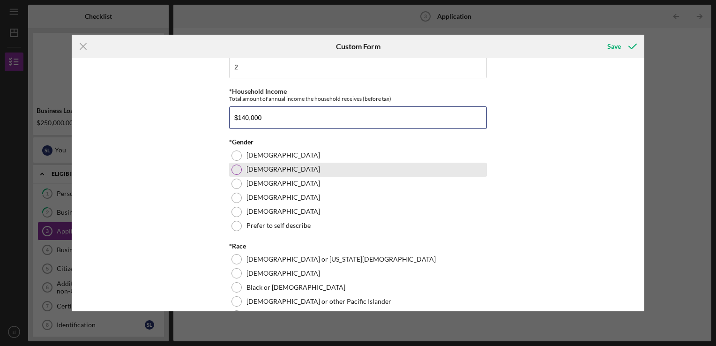
type input "$140,000"
click at [233, 175] on div at bounding box center [237, 170] width 10 height 10
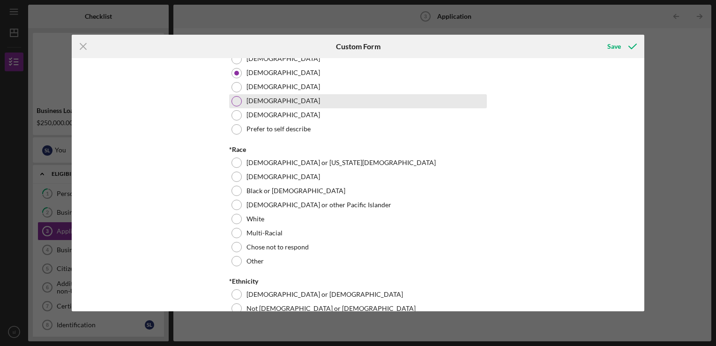
scroll to position [802, 0]
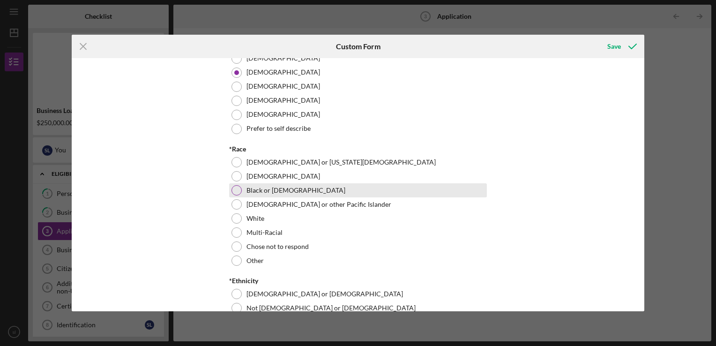
click at [234, 195] on div at bounding box center [237, 190] width 10 height 10
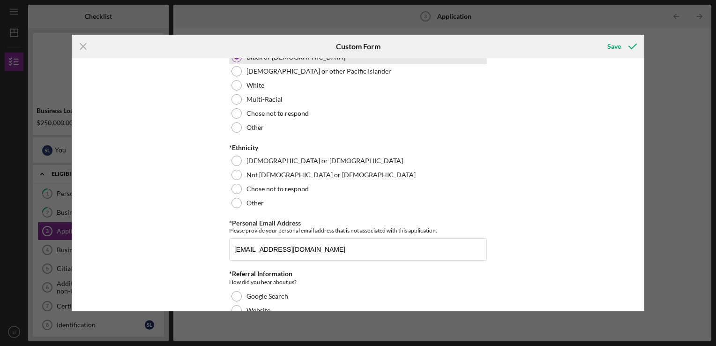
scroll to position [935, 0]
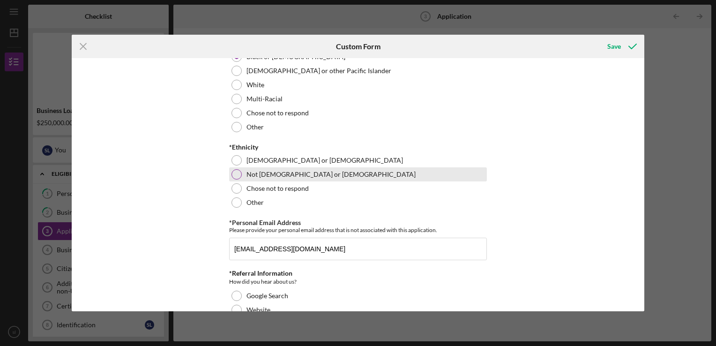
click at [233, 181] on div "Not [DEMOGRAPHIC_DATA] or [DEMOGRAPHIC_DATA]" at bounding box center [358, 174] width 258 height 14
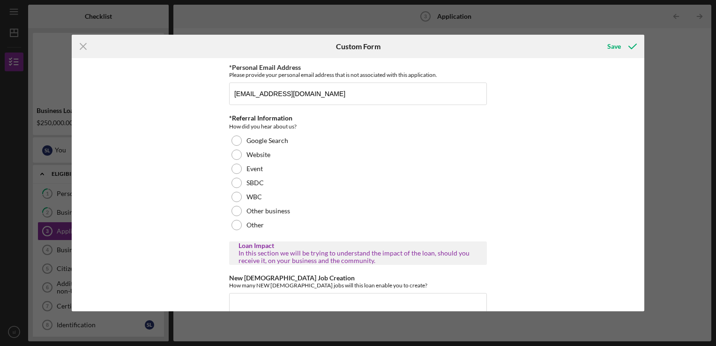
scroll to position [1096, 0]
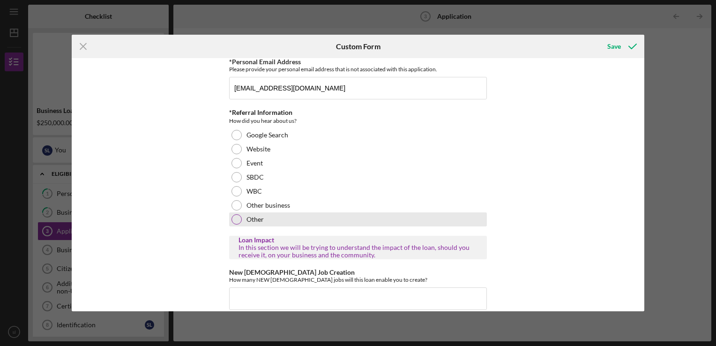
click at [232, 225] on div at bounding box center [237, 219] width 10 height 10
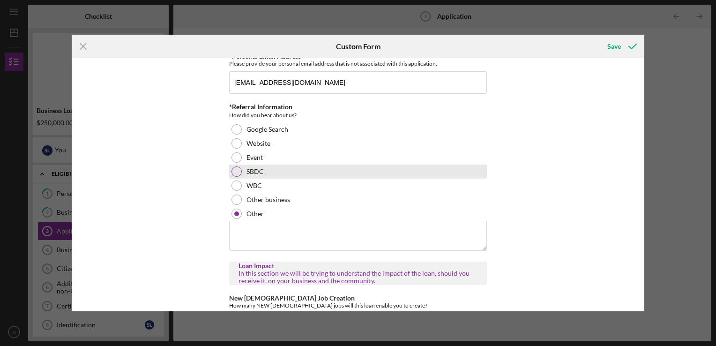
scroll to position [1100, 0]
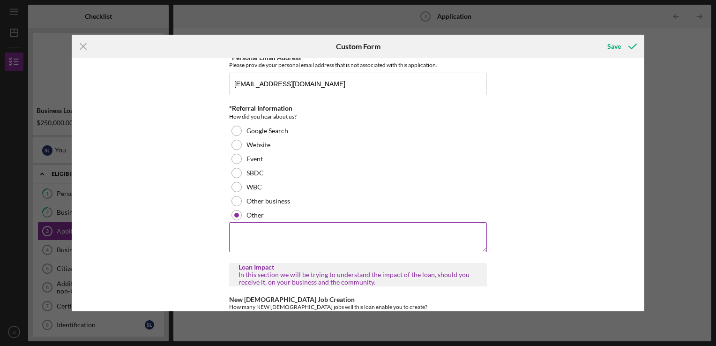
click at [267, 241] on textarea at bounding box center [358, 237] width 258 height 30
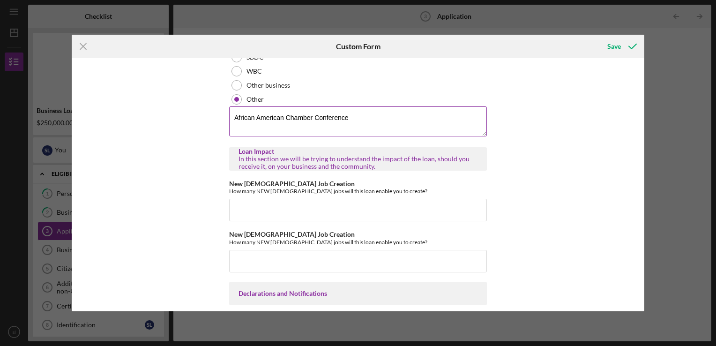
scroll to position [1218, 0]
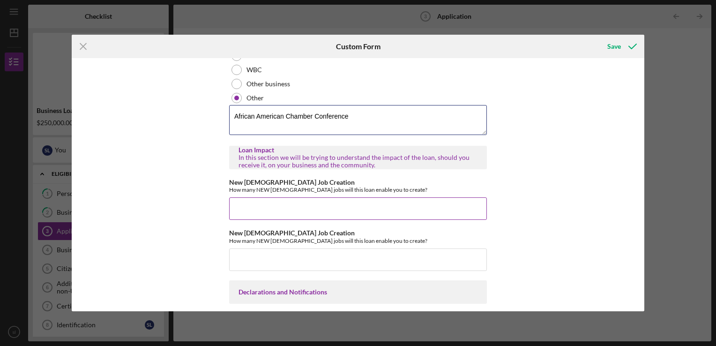
type textarea "African American Chamber Conference"
click at [258, 219] on input "New [DEMOGRAPHIC_DATA] Job Creation" at bounding box center [358, 208] width 258 height 22
click at [255, 271] on input "New [DEMOGRAPHIC_DATA] Job Creation" at bounding box center [358, 259] width 258 height 22
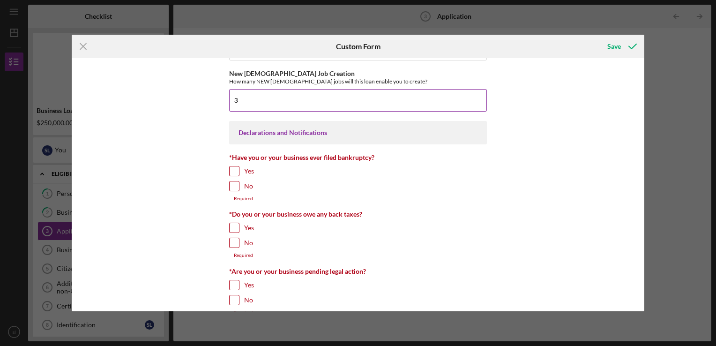
scroll to position [1377, 0]
type input "3"
click at [232, 190] on input "No" at bounding box center [234, 185] width 9 height 9
checkbox input "true"
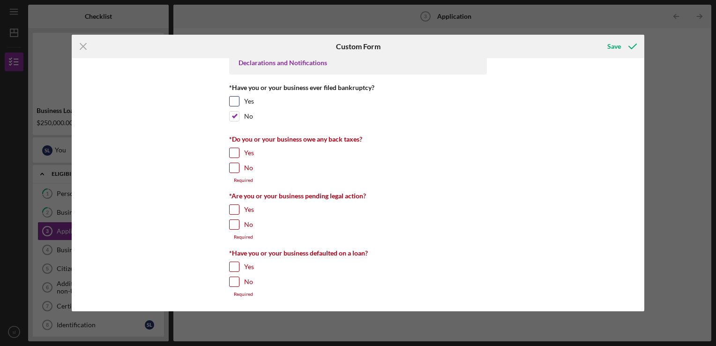
scroll to position [1456, 0]
click at [233, 170] on input "No" at bounding box center [234, 167] width 9 height 9
checkbox input "true"
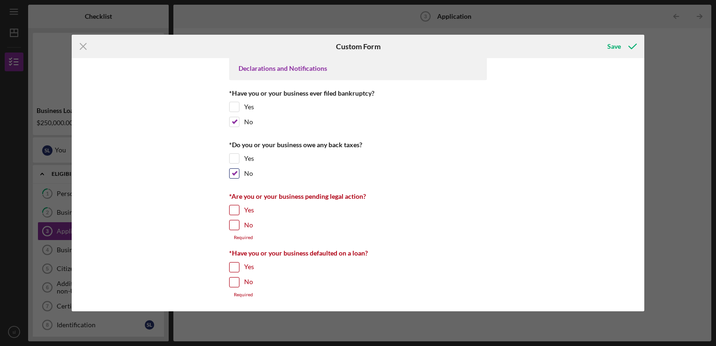
scroll to position [1451, 0]
click at [231, 226] on input "No" at bounding box center [234, 224] width 9 height 9
checkbox input "true"
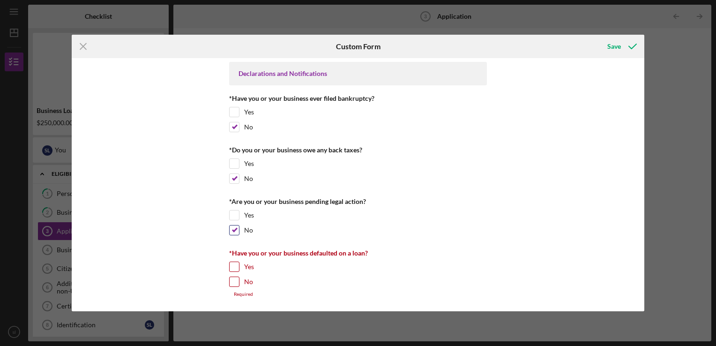
scroll to position [1445, 0]
click at [231, 285] on input "No" at bounding box center [234, 281] width 9 height 9
checkbox input "true"
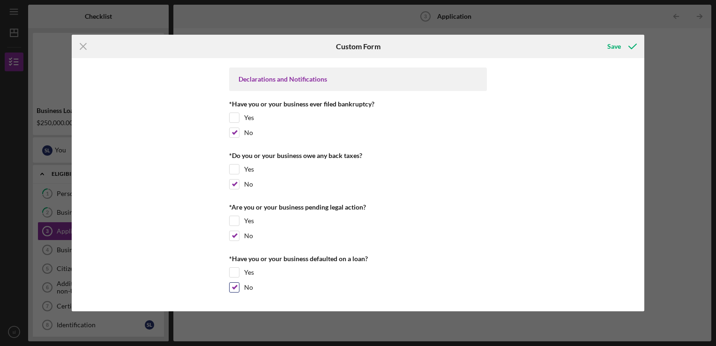
scroll to position [1440, 0]
click at [611, 44] on div "Save" at bounding box center [614, 46] width 14 height 19
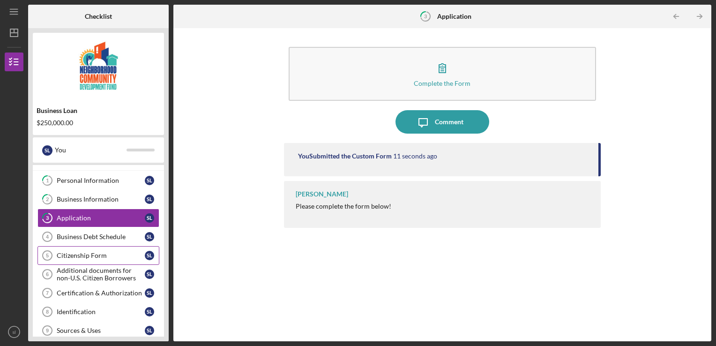
scroll to position [13, 0]
click at [77, 237] on div "Business Debt Schedule" at bounding box center [101, 236] width 88 height 7
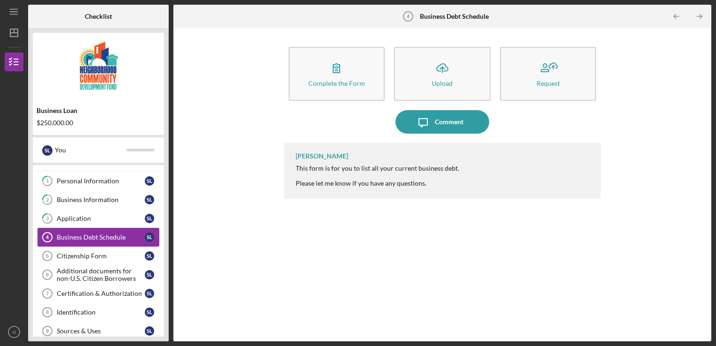
click at [114, 235] on div "Business Debt Schedule" at bounding box center [101, 236] width 88 height 7
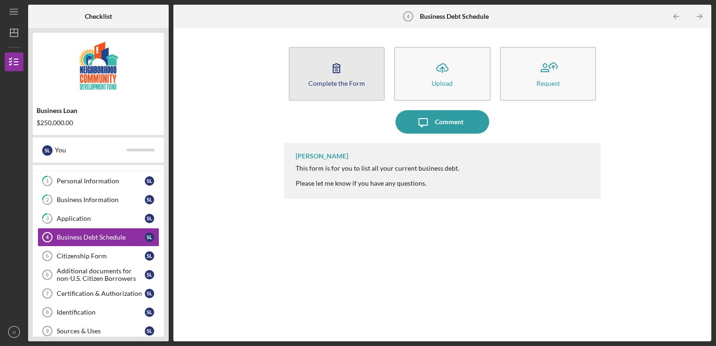
click at [315, 84] on div "Complete the Form" at bounding box center [336, 83] width 57 height 7
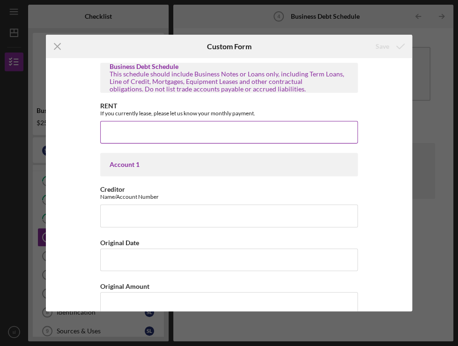
click at [263, 130] on input "RENT" at bounding box center [229, 132] width 258 height 22
type input "$0"
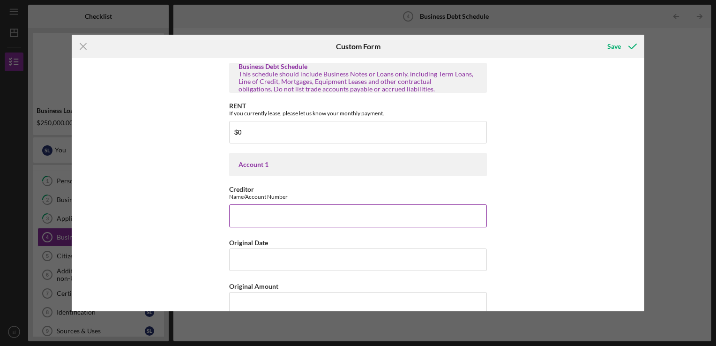
click at [264, 215] on input "Creditor" at bounding box center [358, 215] width 258 height 22
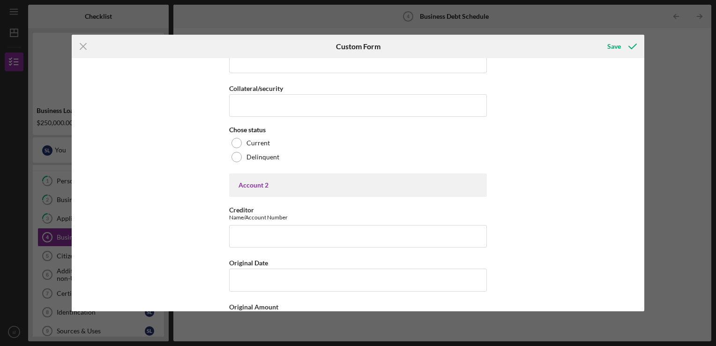
scroll to position [424, 0]
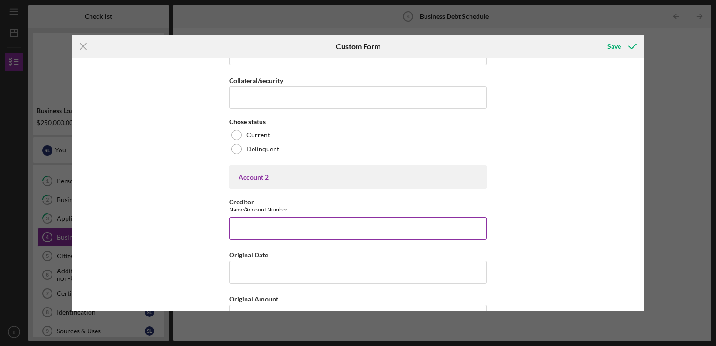
type input "None"
click at [262, 224] on input "Creditor" at bounding box center [358, 228] width 258 height 22
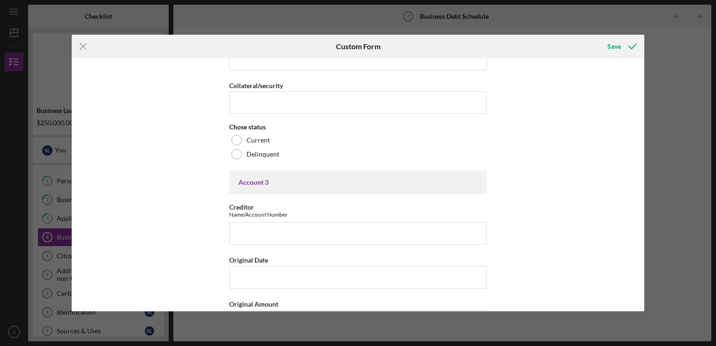
scroll to position [862, 0]
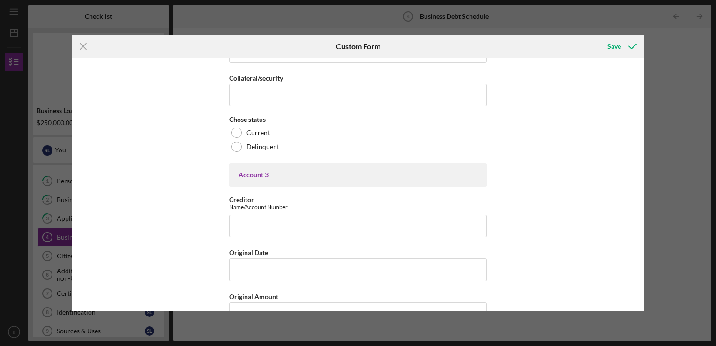
type input "None"
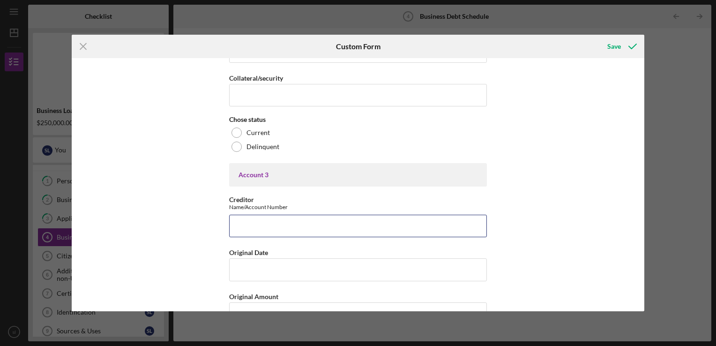
click at [262, 224] on input "Creditor" at bounding box center [358, 226] width 258 height 22
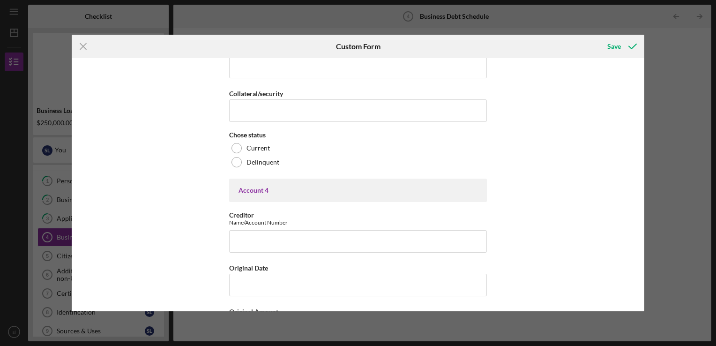
scroll to position [1284, 0]
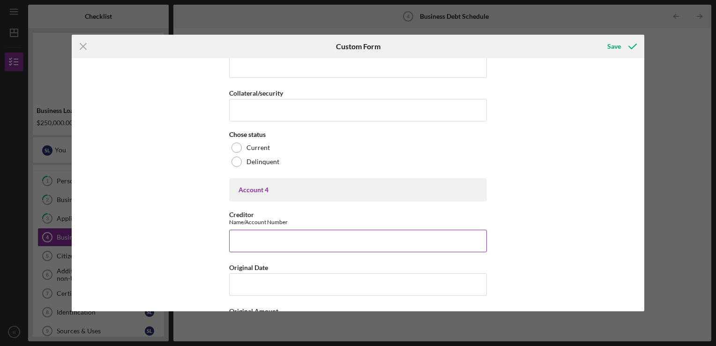
type input "None"
click at [261, 231] on input "Creditor" at bounding box center [358, 241] width 258 height 22
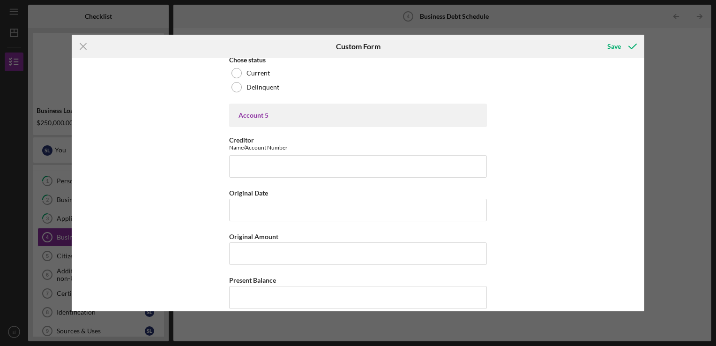
scroll to position [1792, 0]
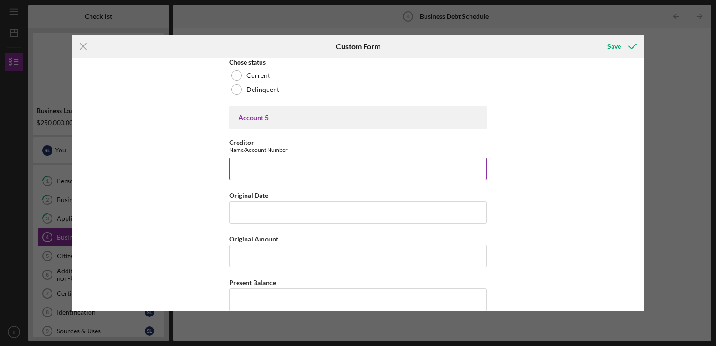
type input "None"
click at [243, 162] on input "Creditor" at bounding box center [358, 168] width 258 height 22
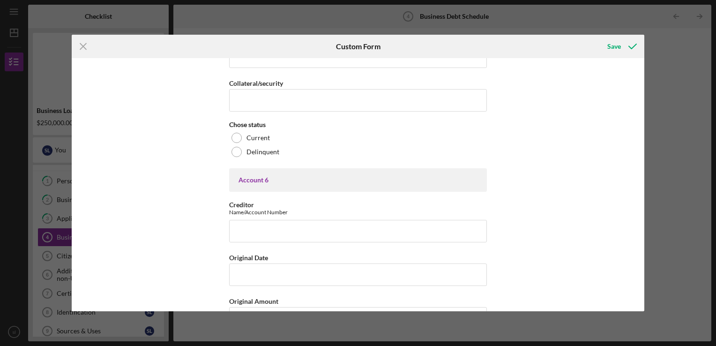
scroll to position [2167, 0]
type input "None"
click at [238, 227] on input "Creditor" at bounding box center [358, 230] width 258 height 22
type input "None"
click at [611, 49] on div "Save" at bounding box center [614, 46] width 14 height 19
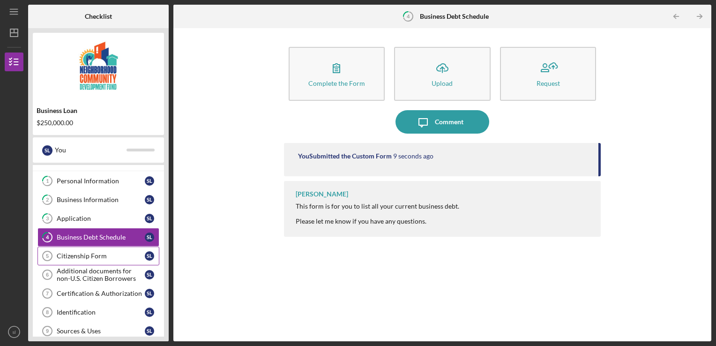
click at [59, 262] on link "Citizenship Form 5 Citizenship Form s l" at bounding box center [98, 256] width 122 height 19
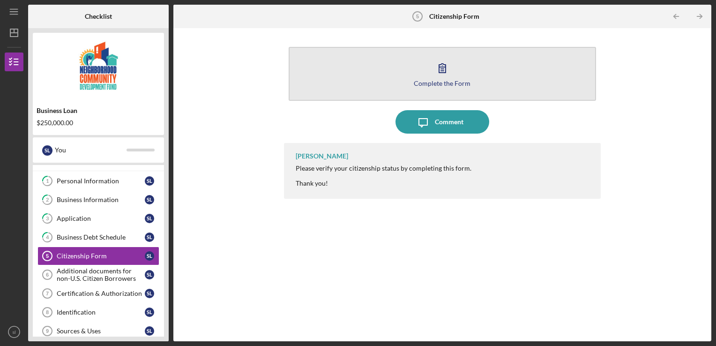
click at [441, 71] on icon "button" at bounding box center [442, 67] width 23 height 23
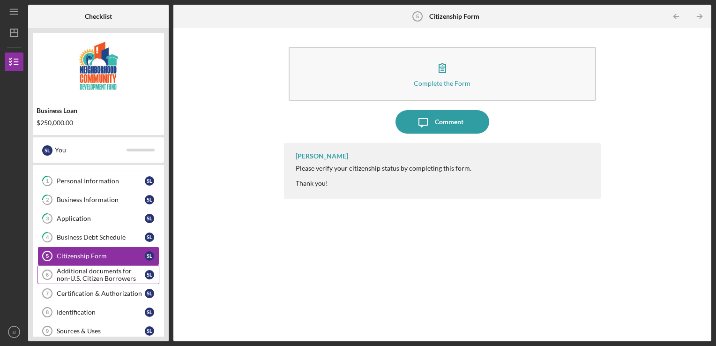
click at [107, 271] on div "Additional documents for non-U.S. Citizen Borrowers" at bounding box center [101, 274] width 88 height 15
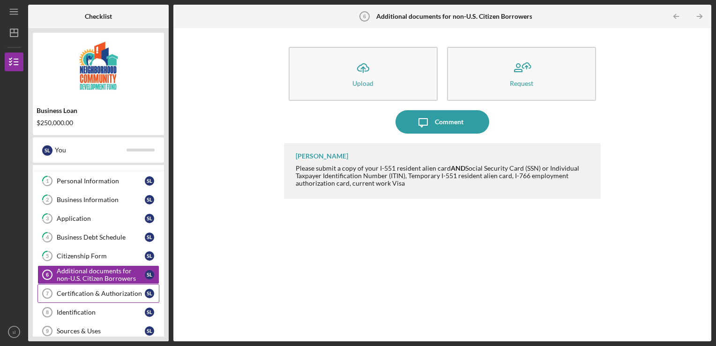
click at [101, 293] on div "Certification & Authorization" at bounding box center [101, 293] width 88 height 7
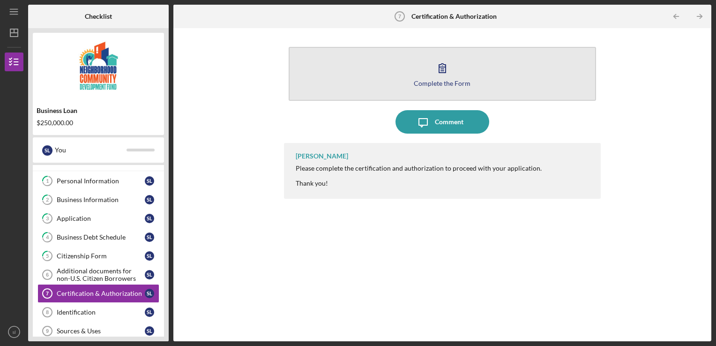
click at [424, 70] on button "Complete the Form Form" at bounding box center [443, 74] width 308 height 54
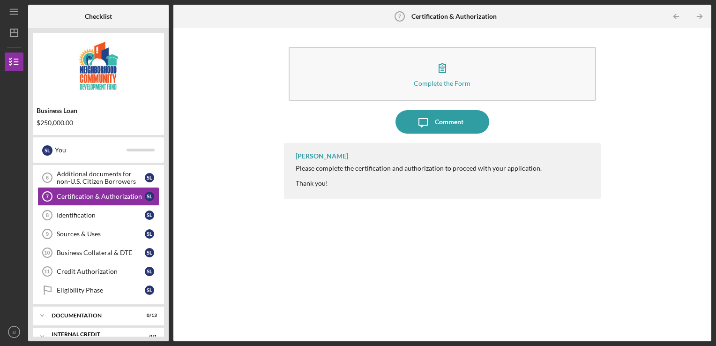
scroll to position [122, 0]
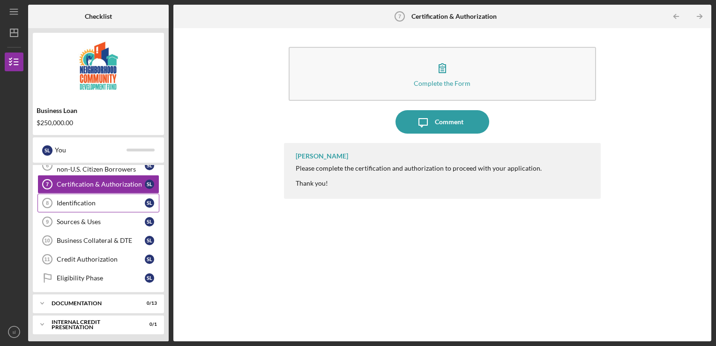
click at [88, 197] on link "Identification 8 Identification s l" at bounding box center [98, 203] width 122 height 19
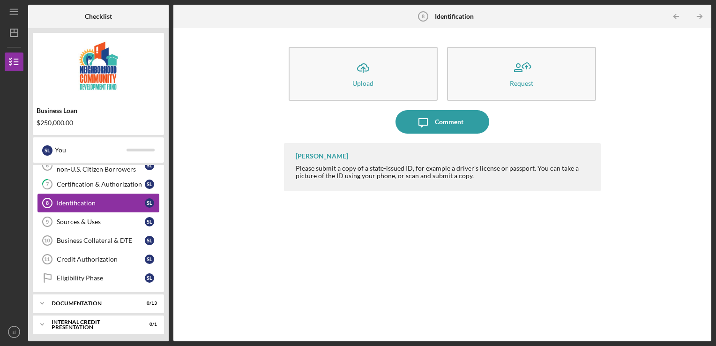
click at [89, 203] on div "Identification" at bounding box center [101, 202] width 88 height 7
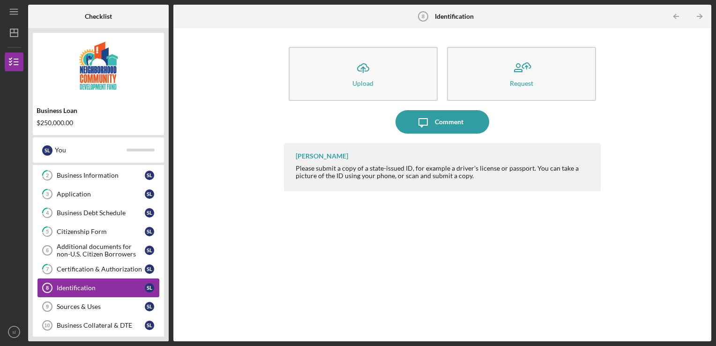
scroll to position [37, 0]
click at [100, 254] on div "Additional documents for non-U.S. Citizen Borrowers" at bounding box center [101, 250] width 88 height 15
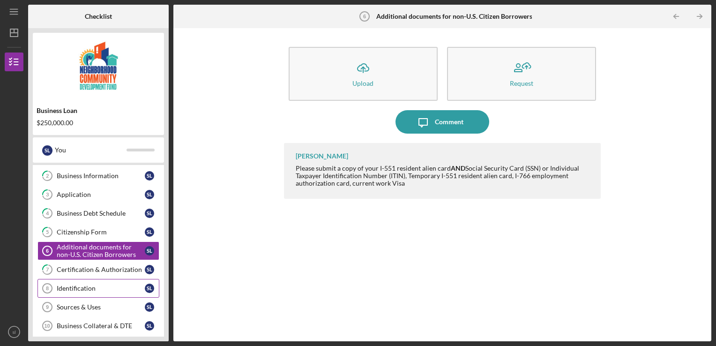
click at [97, 284] on div "Identification" at bounding box center [101, 287] width 88 height 7
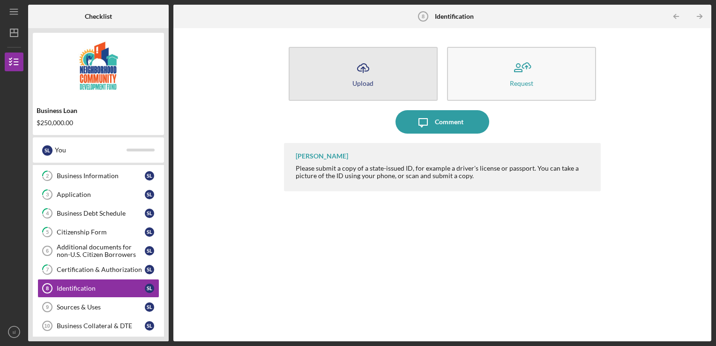
click at [419, 80] on button "Icon/Upload Upload" at bounding box center [363, 74] width 149 height 54
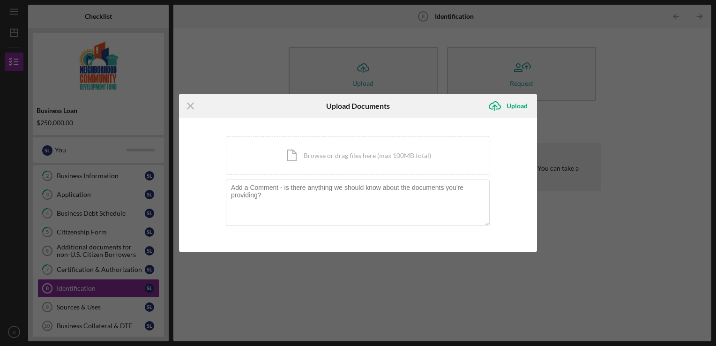
click at [235, 71] on div "Icon/Menu Close Upload Documents Icon/Upload Upload You're uploading documents …" at bounding box center [358, 173] width 716 height 346
click at [581, 112] on div "Icon/Menu Close Upload Documents Icon/Upload Upload You're uploading documents …" at bounding box center [358, 173] width 716 height 346
click at [193, 109] on icon "Icon/Menu Close" at bounding box center [190, 105] width 23 height 23
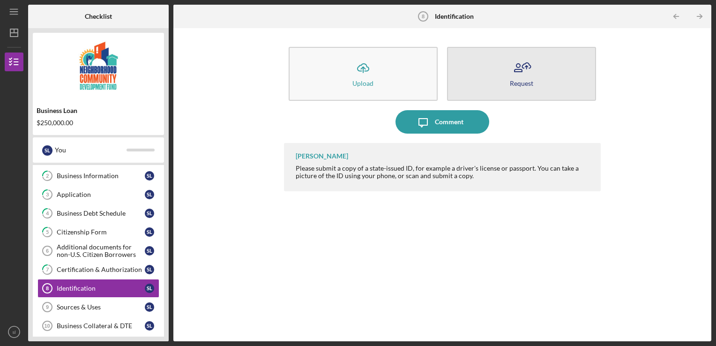
click at [502, 80] on button "Request" at bounding box center [521, 74] width 149 height 54
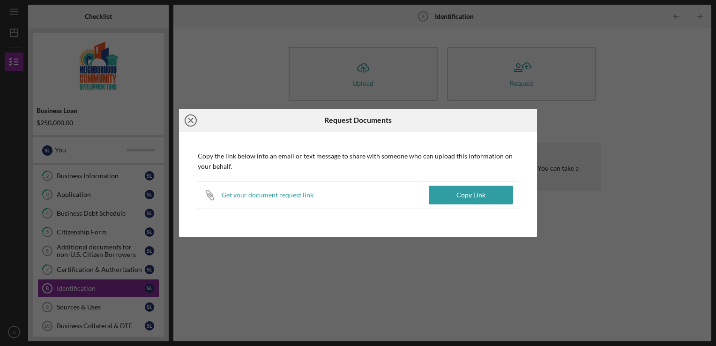
click at [188, 119] on icon "Icon/Close" at bounding box center [190, 120] width 23 height 23
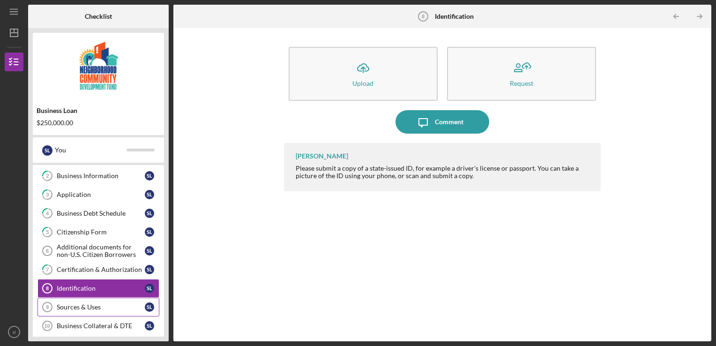
click at [93, 303] on div "Sources & Uses" at bounding box center [101, 306] width 88 height 7
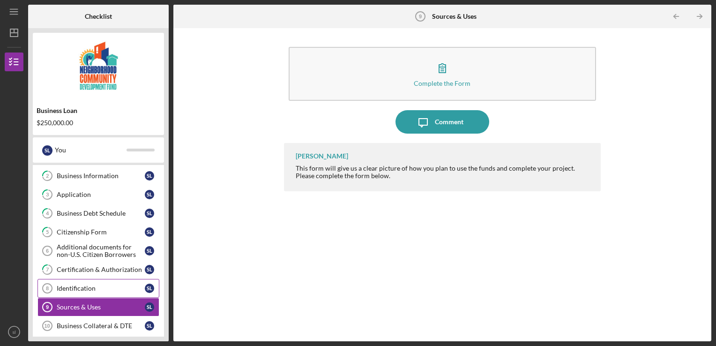
click at [86, 284] on div "Identification" at bounding box center [101, 287] width 88 height 7
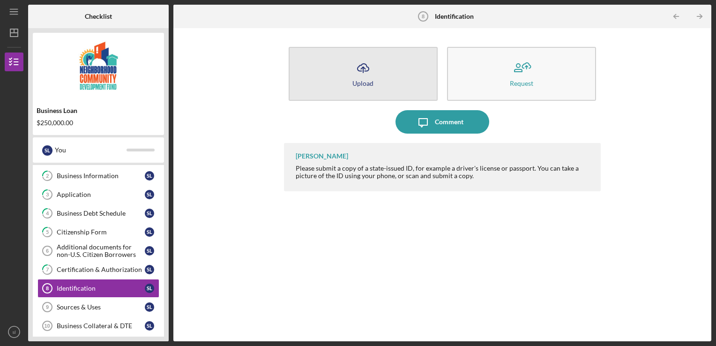
click at [365, 77] on icon "Icon/Upload" at bounding box center [363, 67] width 23 height 23
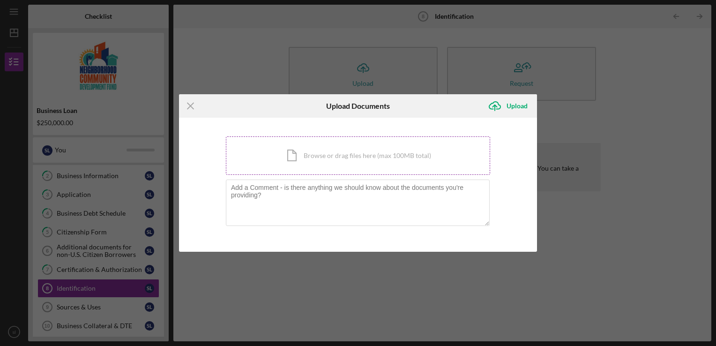
click at [331, 156] on div "Icon/Document Browse or drag files here (max 100MB total) Tap to choose files o…" at bounding box center [358, 155] width 264 height 38
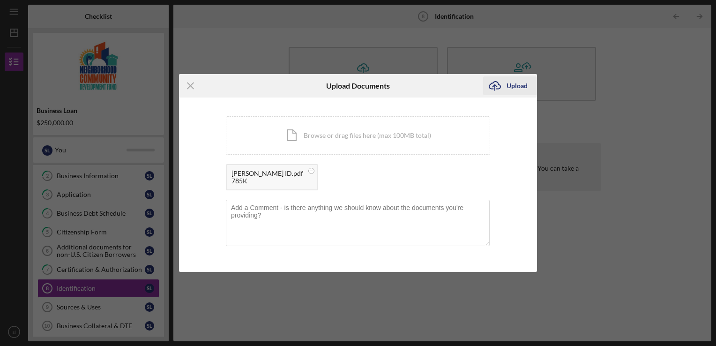
click at [521, 82] on div "Upload" at bounding box center [517, 85] width 21 height 19
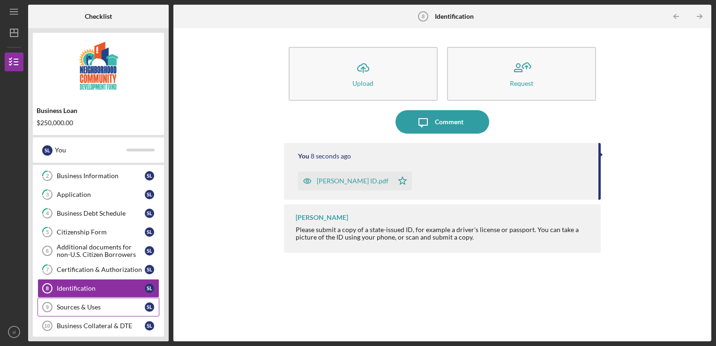
click at [82, 303] on div "Sources & Uses" at bounding box center [101, 306] width 88 height 7
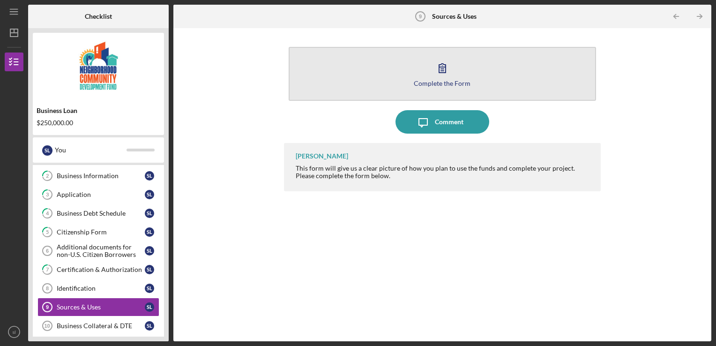
click at [442, 67] on icon "button" at bounding box center [442, 68] width 7 height 9
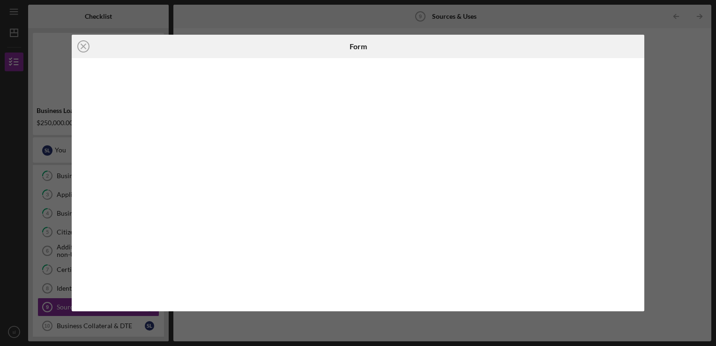
click at [266, 63] on div at bounding box center [358, 184] width 573 height 253
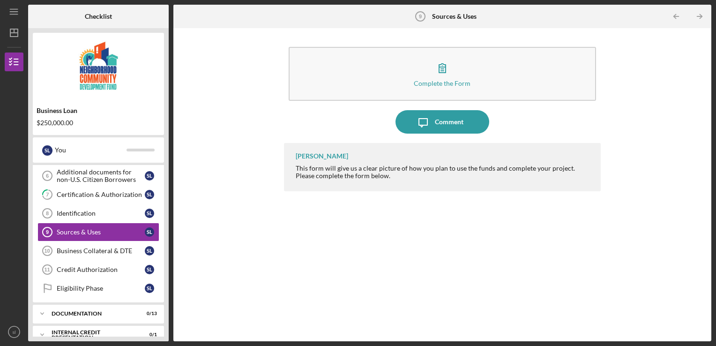
scroll to position [112, 0]
click at [94, 247] on div "Business Collateral & DTE" at bounding box center [101, 249] width 88 height 7
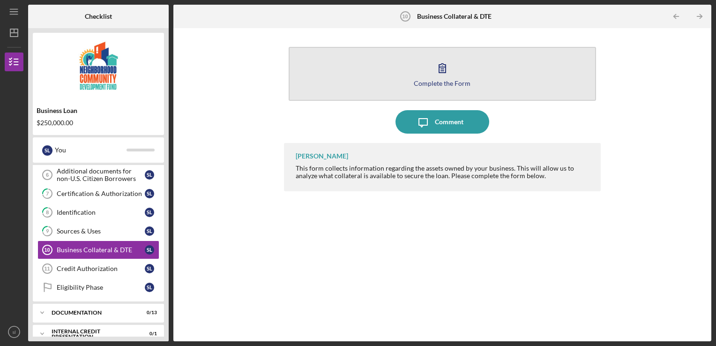
click at [371, 75] on button "Complete the Form Form" at bounding box center [443, 74] width 308 height 54
click at [454, 90] on button "Complete the Form Form" at bounding box center [443, 74] width 308 height 54
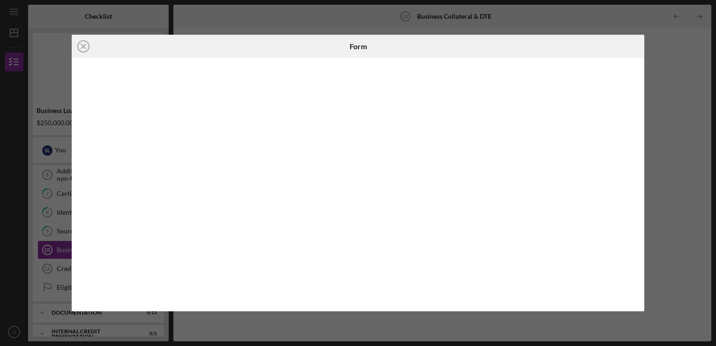
click at [244, 23] on div "Icon/Close Form" at bounding box center [358, 173] width 716 height 346
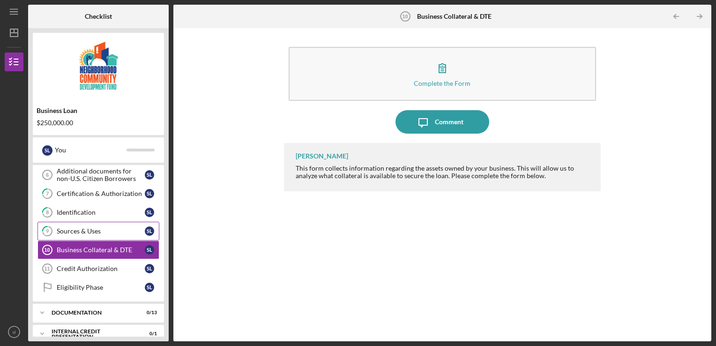
click at [101, 232] on div "Sources & Uses" at bounding box center [101, 230] width 88 height 7
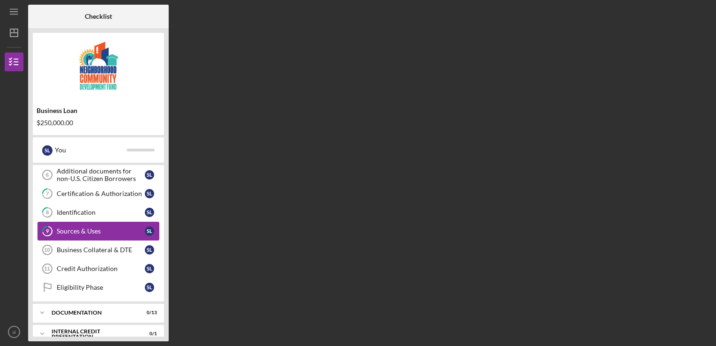
click at [101, 232] on div "Sources & Uses" at bounding box center [101, 230] width 88 height 7
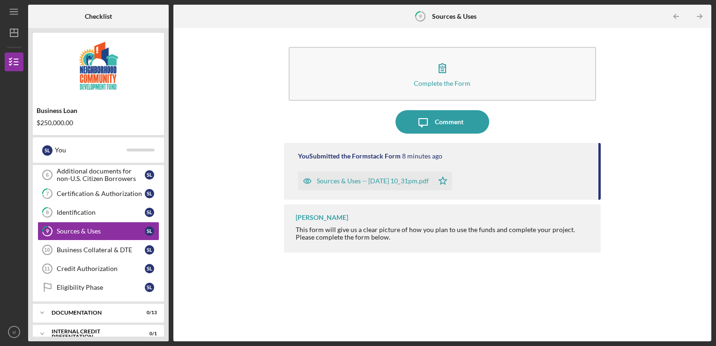
click at [350, 183] on div "Sources & Uses -- [DATE] 10_31pm.pdf" at bounding box center [373, 180] width 112 height 7
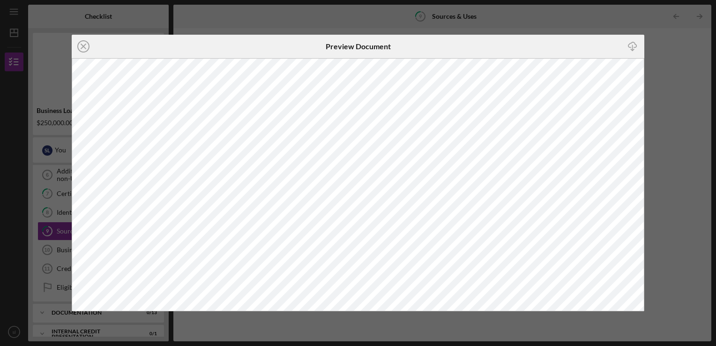
click at [664, 64] on div "Icon/Close Preview Document Icon/Download" at bounding box center [358, 173] width 716 height 346
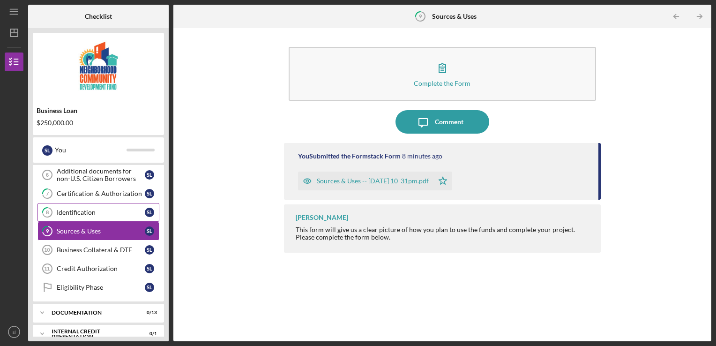
click at [71, 216] on link "8 Identification s l" at bounding box center [98, 212] width 122 height 19
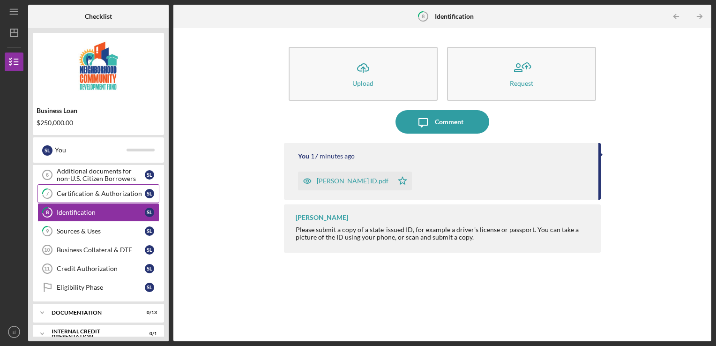
click at [89, 194] on div "Certification & Authorization" at bounding box center [101, 193] width 88 height 7
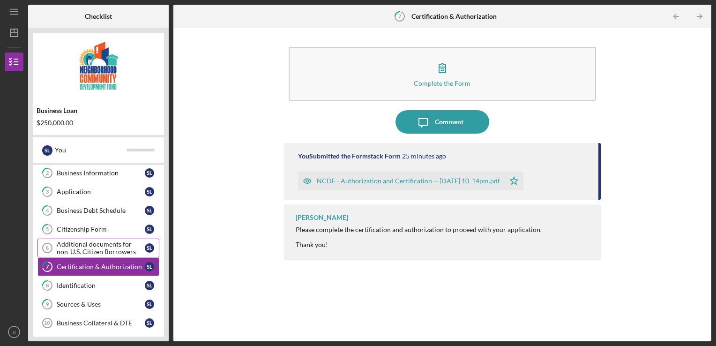
scroll to position [39, 0]
click at [92, 213] on link "4 Business Debt Schedule s l" at bounding box center [98, 210] width 122 height 19
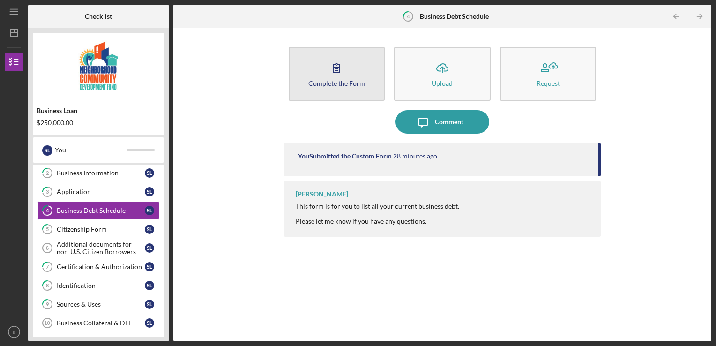
click at [342, 89] on button "Complete the Form Form" at bounding box center [337, 74] width 97 height 54
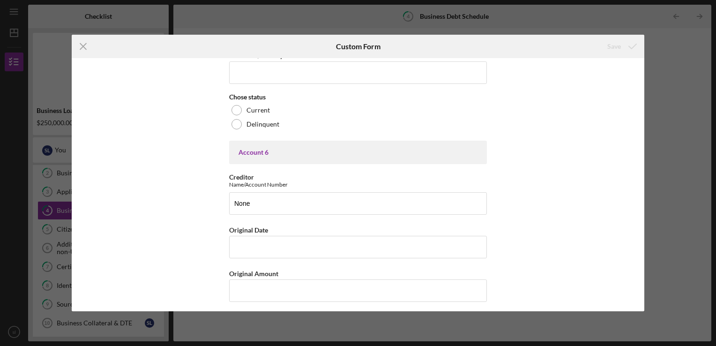
scroll to position [2193, 0]
click at [82, 43] on icon "Icon/Menu Close" at bounding box center [83, 46] width 23 height 23
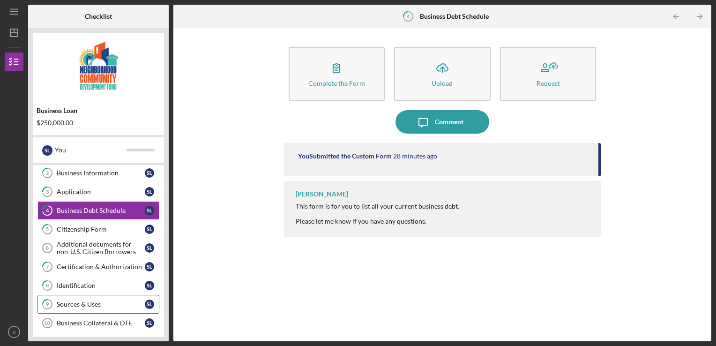
click at [89, 300] on div "Sources & Uses" at bounding box center [101, 303] width 88 height 7
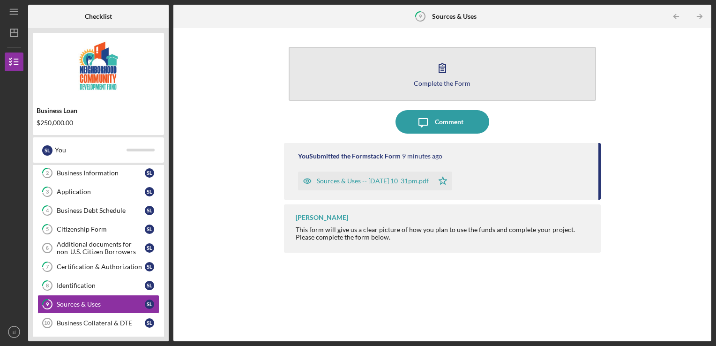
click at [402, 84] on button "Complete the Form Form" at bounding box center [443, 74] width 308 height 54
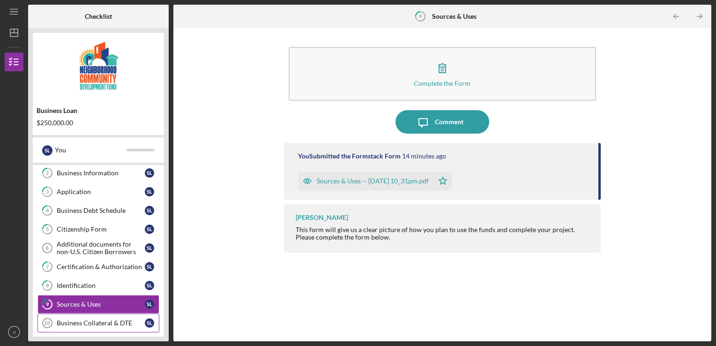
click at [107, 319] on div "Business Collateral & DTE" at bounding box center [101, 322] width 88 height 7
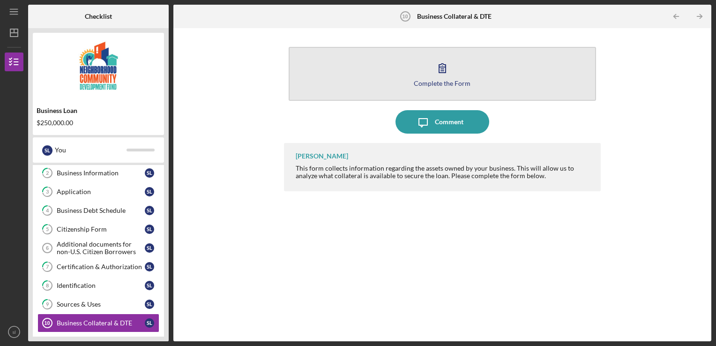
click at [402, 63] on button "Complete the Form Form" at bounding box center [443, 74] width 308 height 54
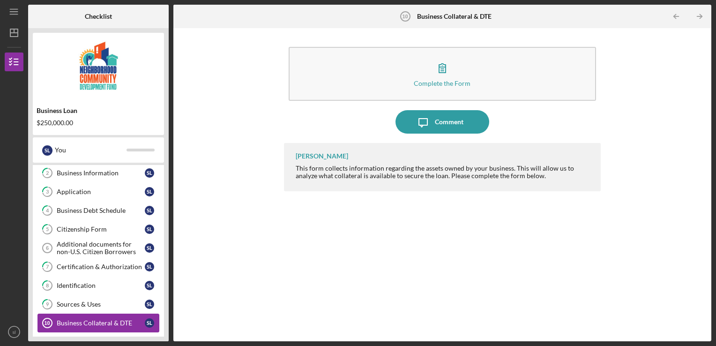
click at [118, 319] on div "Business Collateral & DTE" at bounding box center [101, 322] width 88 height 7
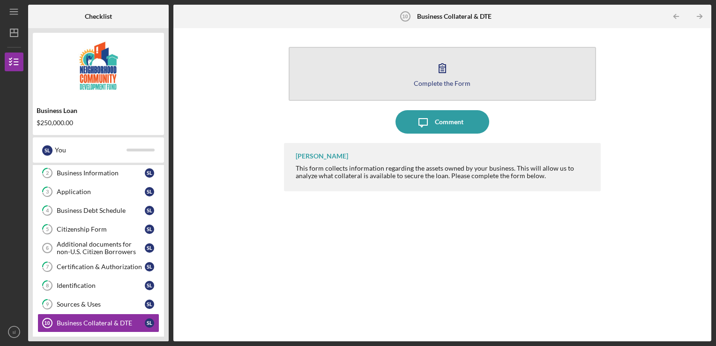
click at [431, 70] on icon "button" at bounding box center [442, 67] width 23 height 23
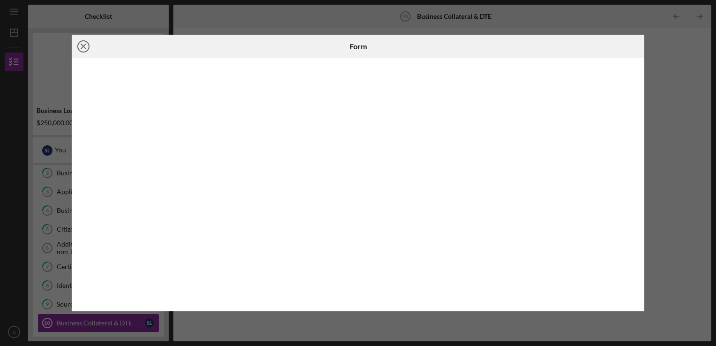
click at [83, 45] on icon "Icon/Close" at bounding box center [83, 46] width 23 height 23
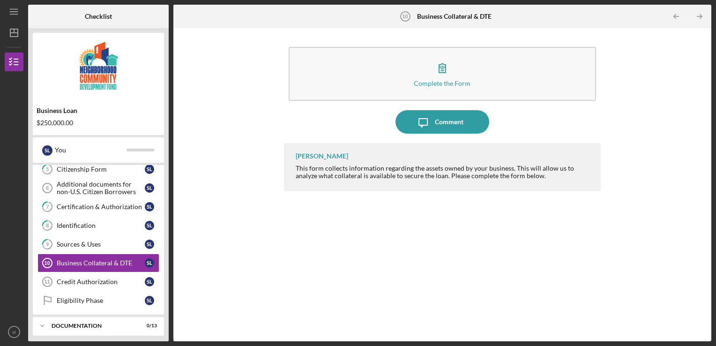
scroll to position [112, 0]
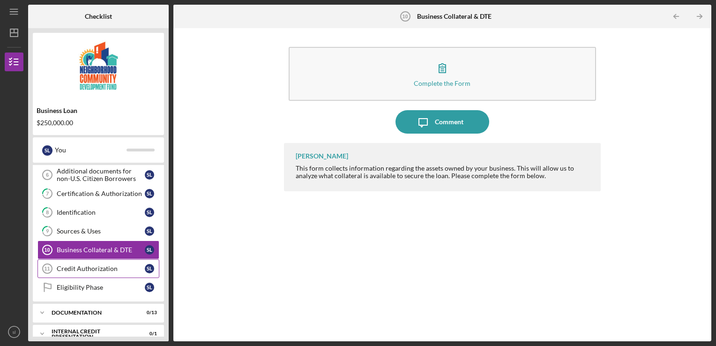
click at [78, 262] on link "Credit Authorization 11 Credit Authorization s l" at bounding box center [98, 268] width 122 height 19
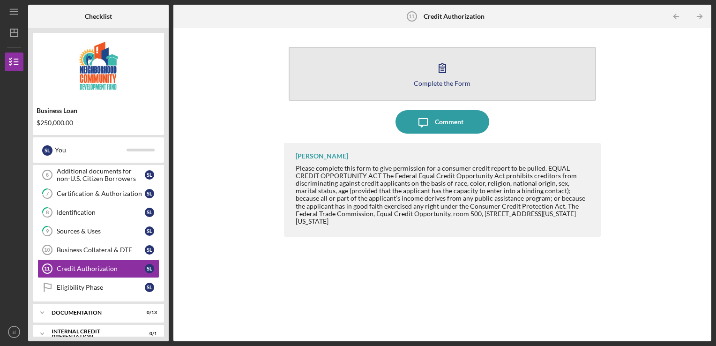
click at [435, 85] on div "Complete the Form" at bounding box center [442, 83] width 57 height 7
click at [413, 85] on button "Complete the Form Form" at bounding box center [443, 74] width 308 height 54
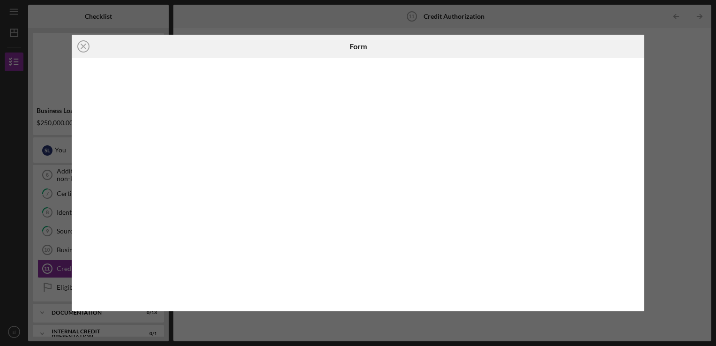
click at [54, 267] on div "Icon/Close Form" at bounding box center [358, 173] width 716 height 346
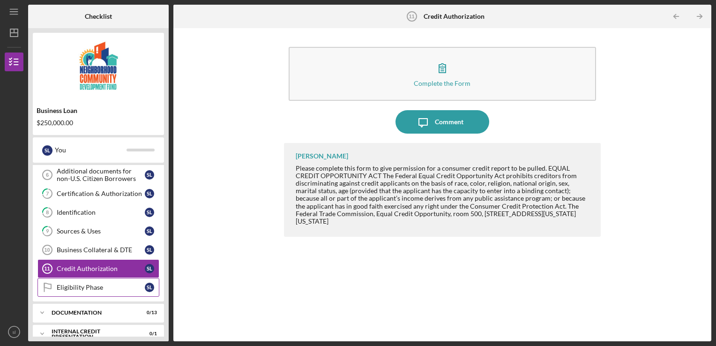
click at [66, 291] on link "Eligibility Phase Eligibility Phase s l" at bounding box center [98, 287] width 122 height 19
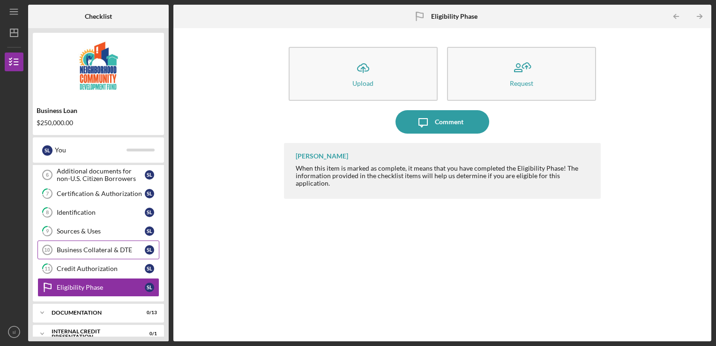
click at [71, 246] on div "Business Collateral & DTE" at bounding box center [101, 249] width 88 height 7
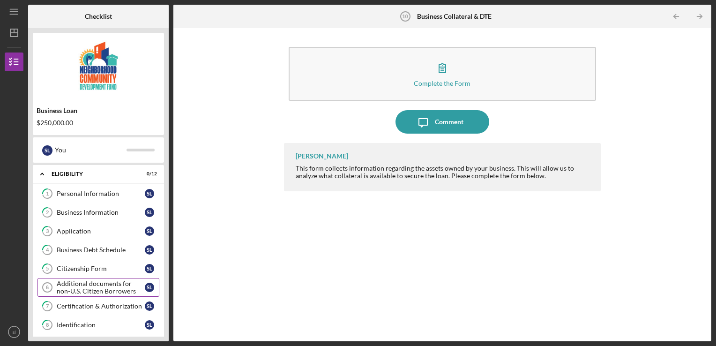
click at [86, 285] on div "Additional documents for non-U.S. Citizen Borrowers" at bounding box center [101, 287] width 88 height 15
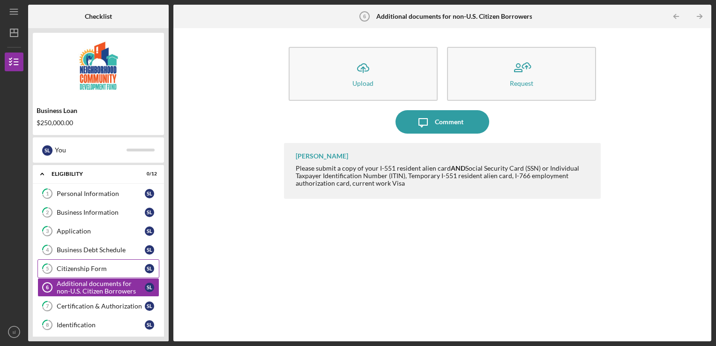
click at [104, 269] on div "Citizenship Form" at bounding box center [101, 268] width 88 height 7
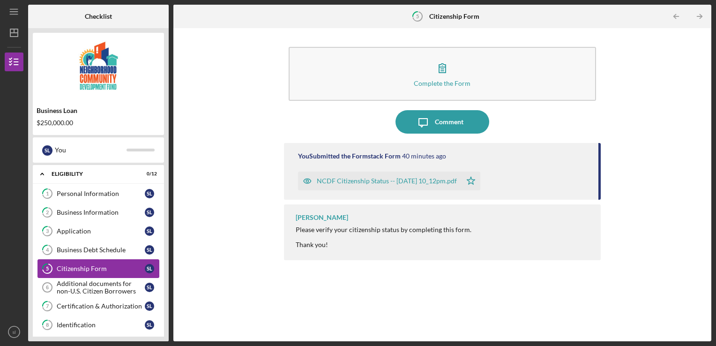
click at [104, 269] on div "Citizenship Form" at bounding box center [101, 268] width 88 height 7
click at [102, 302] on div "Certification & Authorization" at bounding box center [101, 305] width 88 height 7
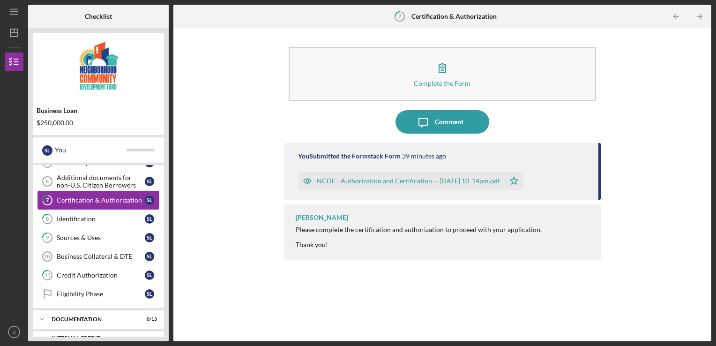
scroll to position [122, 0]
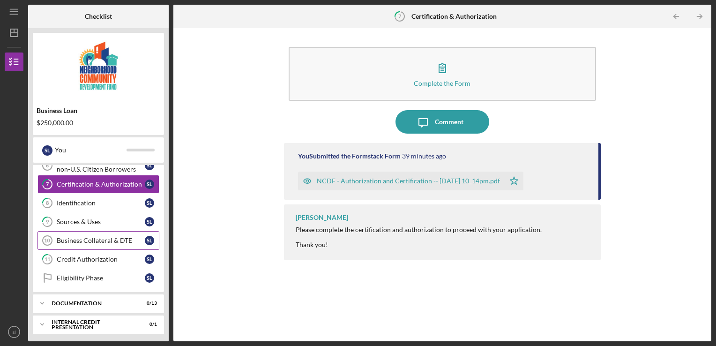
click at [87, 237] on div "Business Collateral & DTE" at bounding box center [101, 240] width 88 height 7
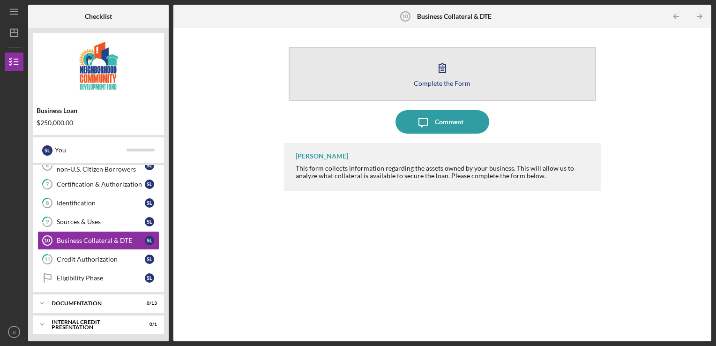
click at [441, 84] on div "Complete the Form" at bounding box center [442, 83] width 57 height 7
click at [458, 72] on button "Complete the Form Form" at bounding box center [443, 74] width 308 height 54
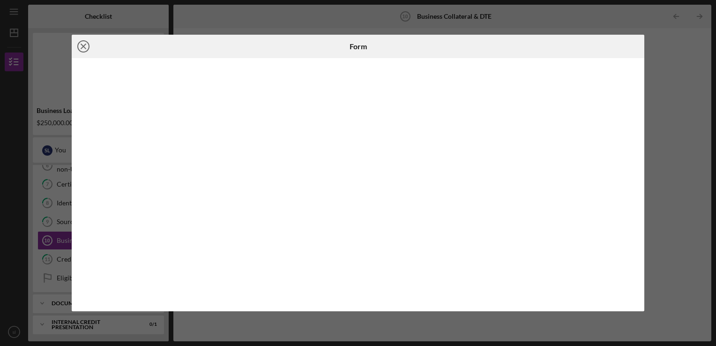
click at [80, 46] on icon "Icon/Close" at bounding box center [83, 46] width 23 height 23
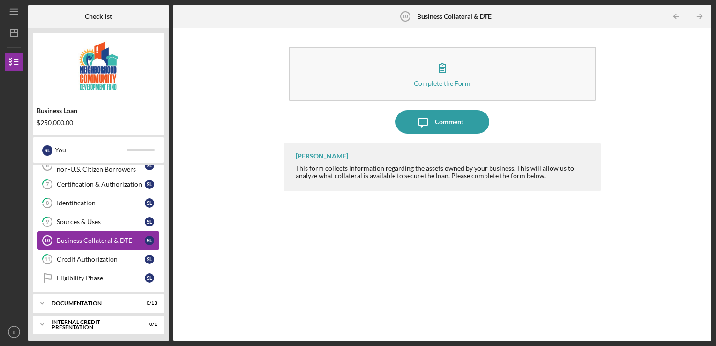
click at [68, 237] on div "Business Collateral & DTE" at bounding box center [101, 240] width 88 height 7
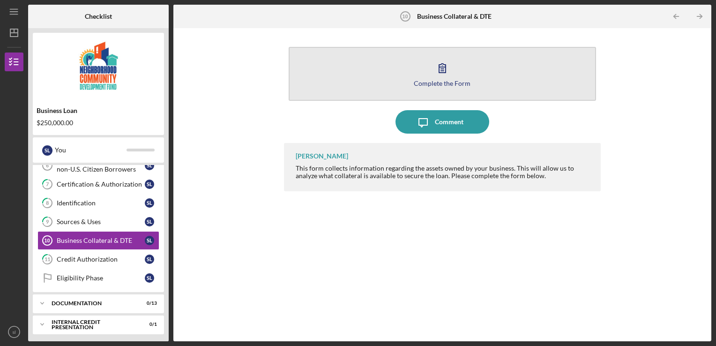
click at [371, 74] on button "Complete the Form Form" at bounding box center [443, 74] width 308 height 54
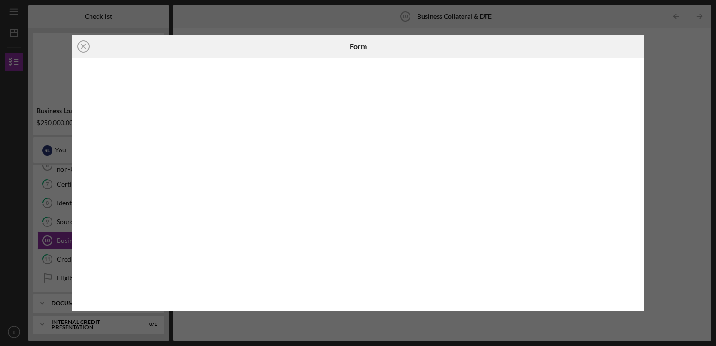
click at [667, 91] on div "Icon/Close Form" at bounding box center [358, 173] width 716 height 346
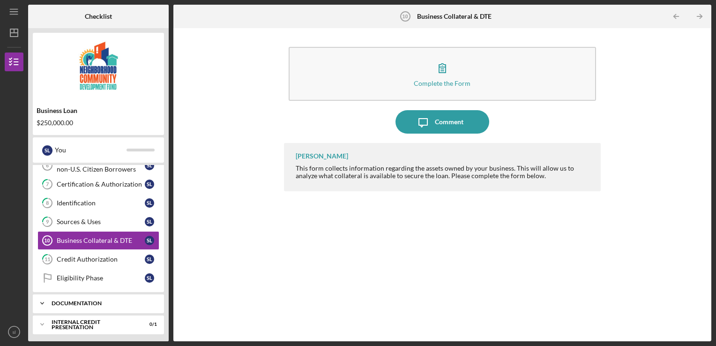
click at [108, 300] on div "documentation" at bounding box center [102, 303] width 101 height 6
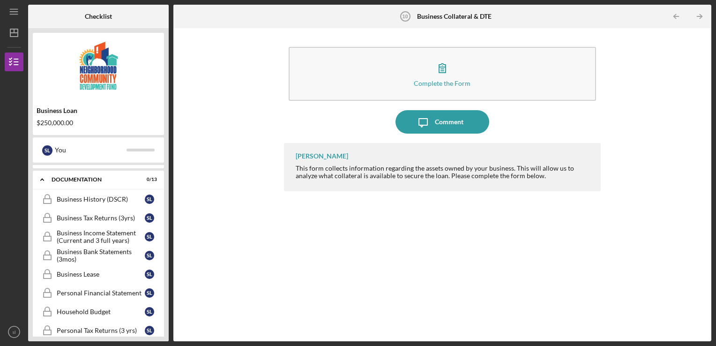
scroll to position [247, 0]
click at [97, 195] on div "Business History (DSCR)" at bounding box center [101, 198] width 88 height 7
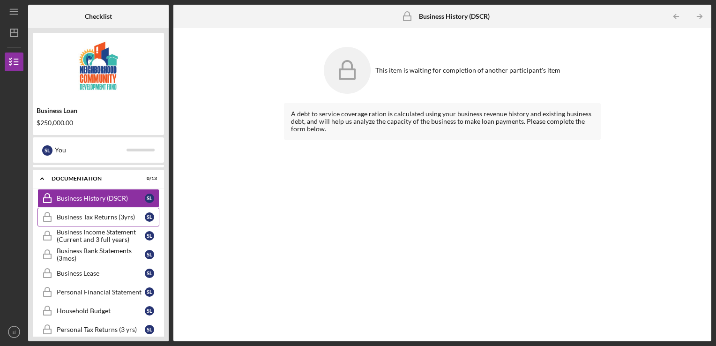
click at [103, 213] on div "Business Tax Returns (3yrs)" at bounding box center [101, 216] width 88 height 7
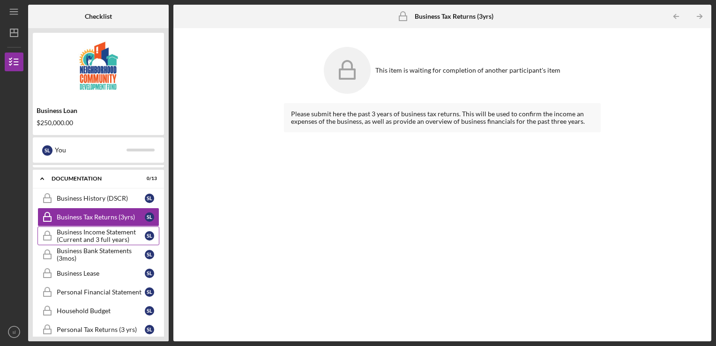
click at [106, 228] on div "Business Income Statement (Current and 3 full years)" at bounding box center [101, 235] width 88 height 15
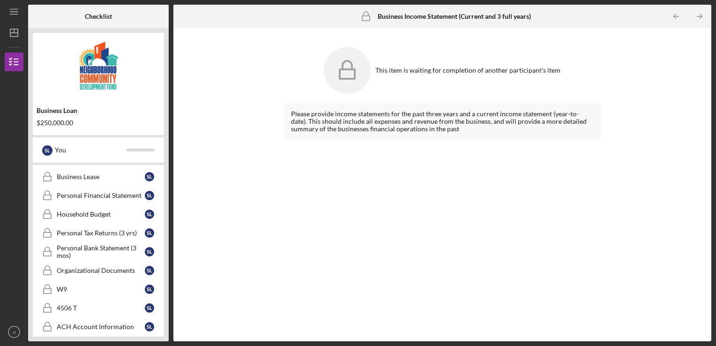
scroll to position [368, 0]
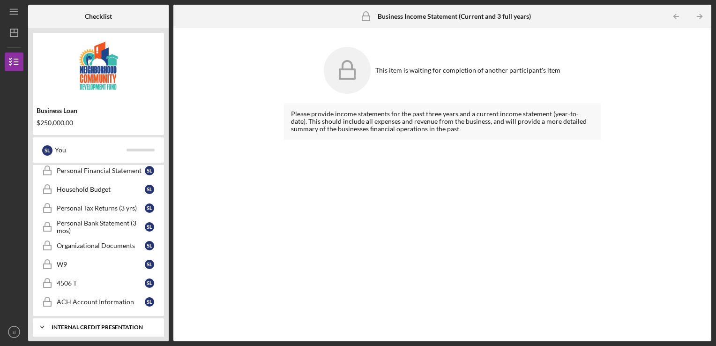
click at [81, 327] on div "Icon/Expander Internal Credit Presentation 0 / 1" at bounding box center [98, 327] width 131 height 19
click at [42, 327] on polyline at bounding box center [42, 328] width 3 height 2
click at [69, 324] on div "Internal Credit Presentation" at bounding box center [102, 327] width 101 height 6
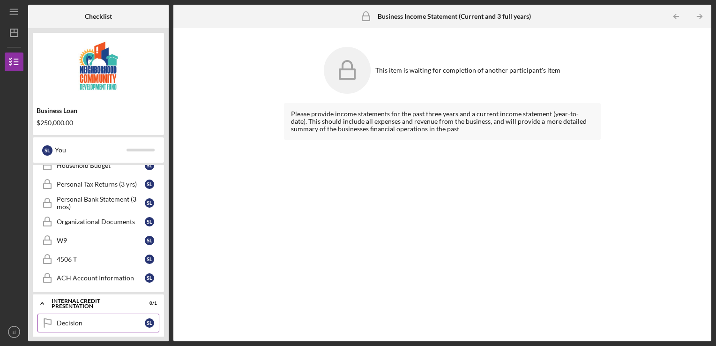
click at [68, 319] on div "Decision" at bounding box center [101, 322] width 88 height 7
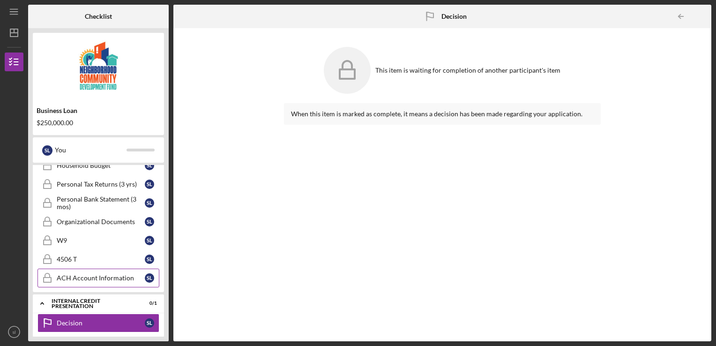
click at [64, 274] on div "ACH Account Information" at bounding box center [101, 277] width 88 height 7
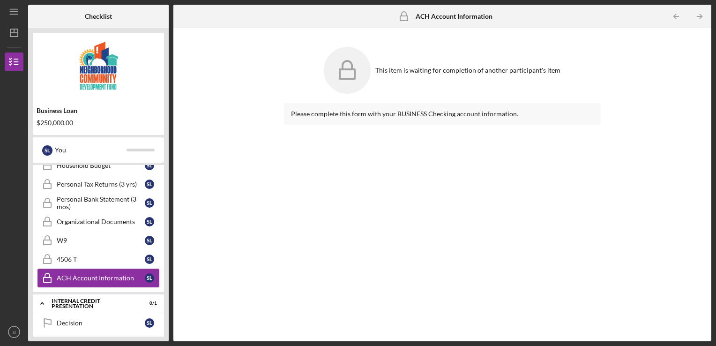
click at [63, 274] on div "ACH Account Information" at bounding box center [101, 277] width 88 height 7
click at [63, 239] on div "W9" at bounding box center [101, 240] width 88 height 7
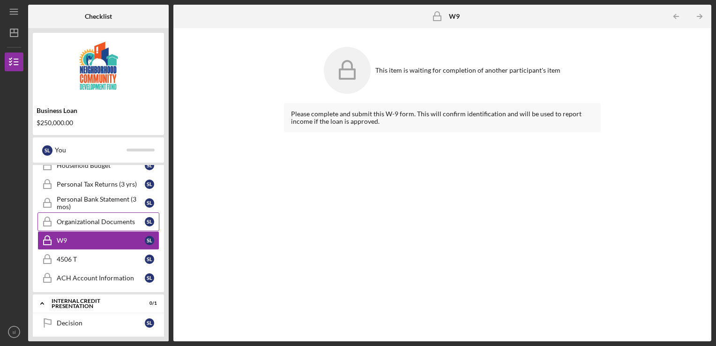
drag, startPoint x: 64, startPoint y: 236, endPoint x: 67, endPoint y: 209, distance: 27.0
click at [67, 209] on div "Business History (DSCR) Business History (DSCR) s l Business Tax Returns (3yrs)…" at bounding box center [98, 168] width 131 height 248
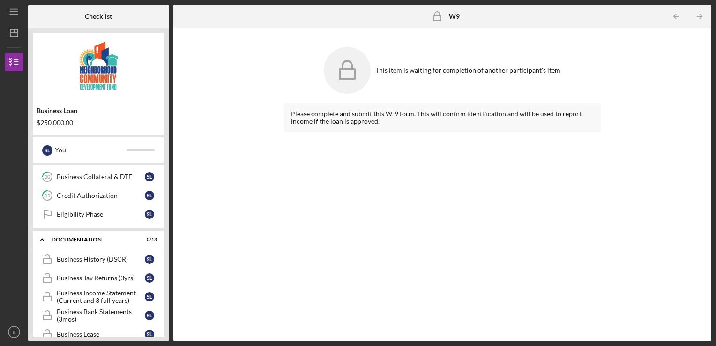
scroll to position [185, 0]
click at [73, 211] on div "Eligibility Phase" at bounding box center [101, 214] width 88 height 7
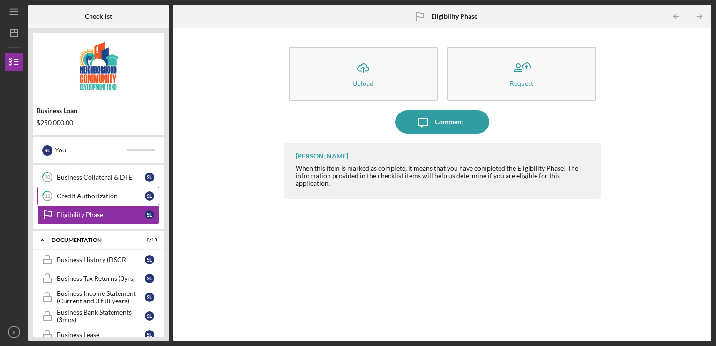
click at [99, 201] on link "11 Credit Authorization s l" at bounding box center [98, 196] width 122 height 19
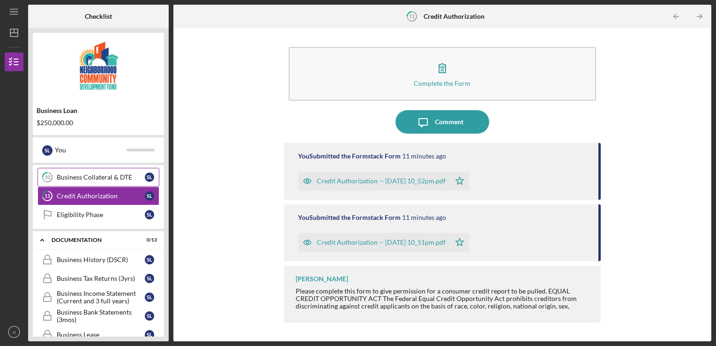
click at [92, 182] on link "10 Business Collateral & DTE s l" at bounding box center [98, 177] width 122 height 19
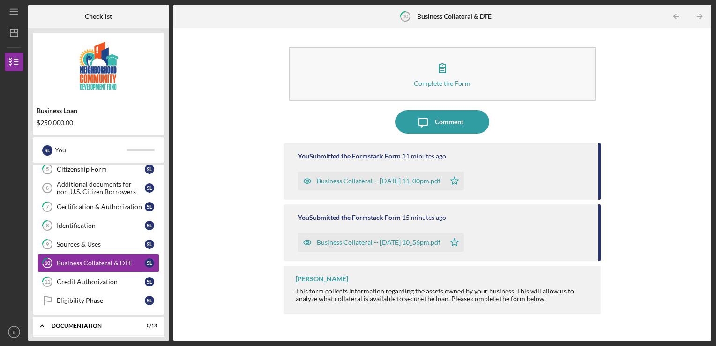
scroll to position [103, 0]
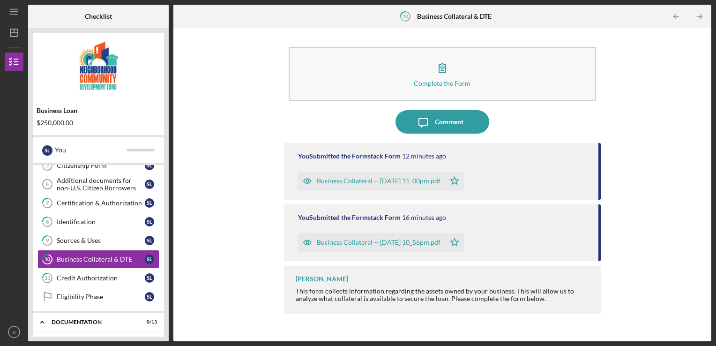
click at [464, 182] on icon "Icon/Star" at bounding box center [454, 181] width 19 height 19
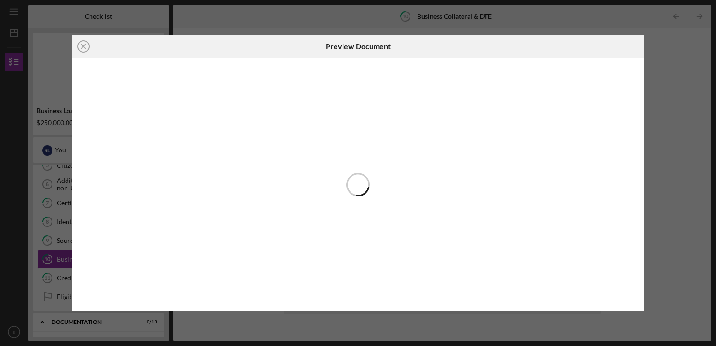
click at [467, 182] on div at bounding box center [358, 184] width 573 height 253
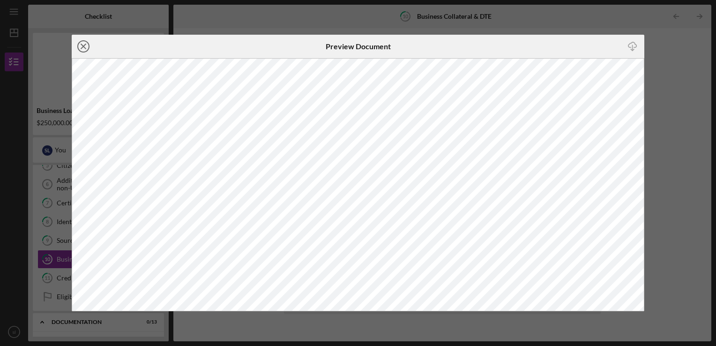
click at [84, 45] on line at bounding box center [83, 46] width 5 height 5
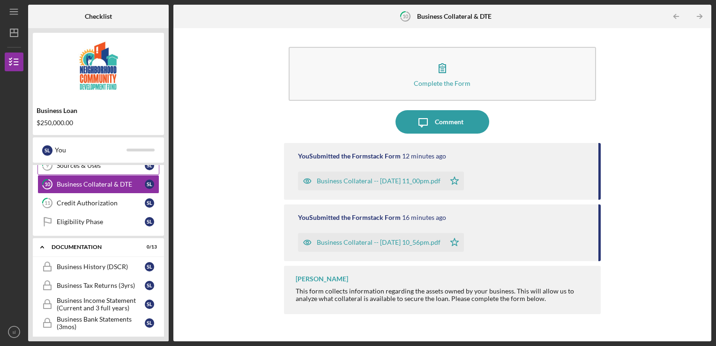
scroll to position [178, 0]
click at [97, 263] on div "Business History (DSCR)" at bounding box center [101, 266] width 88 height 7
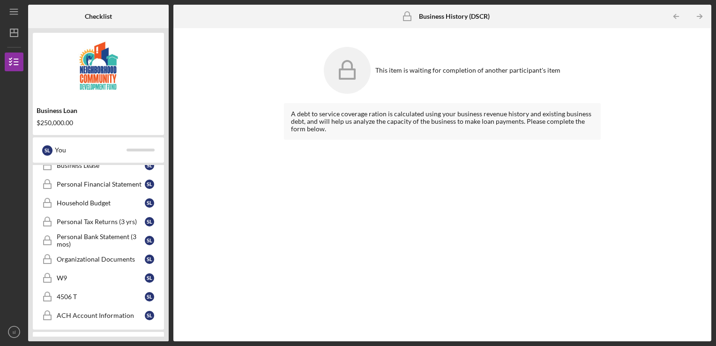
scroll to position [392, 0]
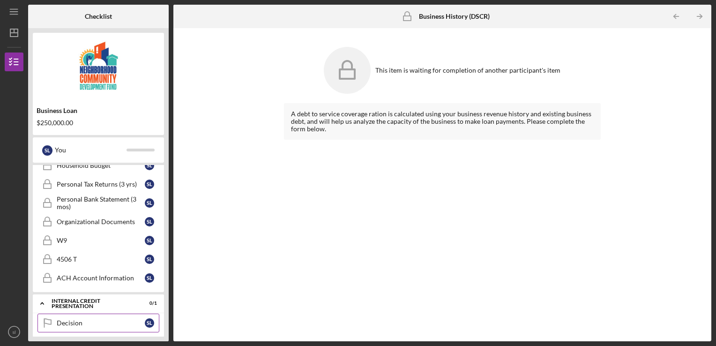
click at [71, 319] on div "Decision" at bounding box center [101, 322] width 88 height 7
